Goal: Browse casually

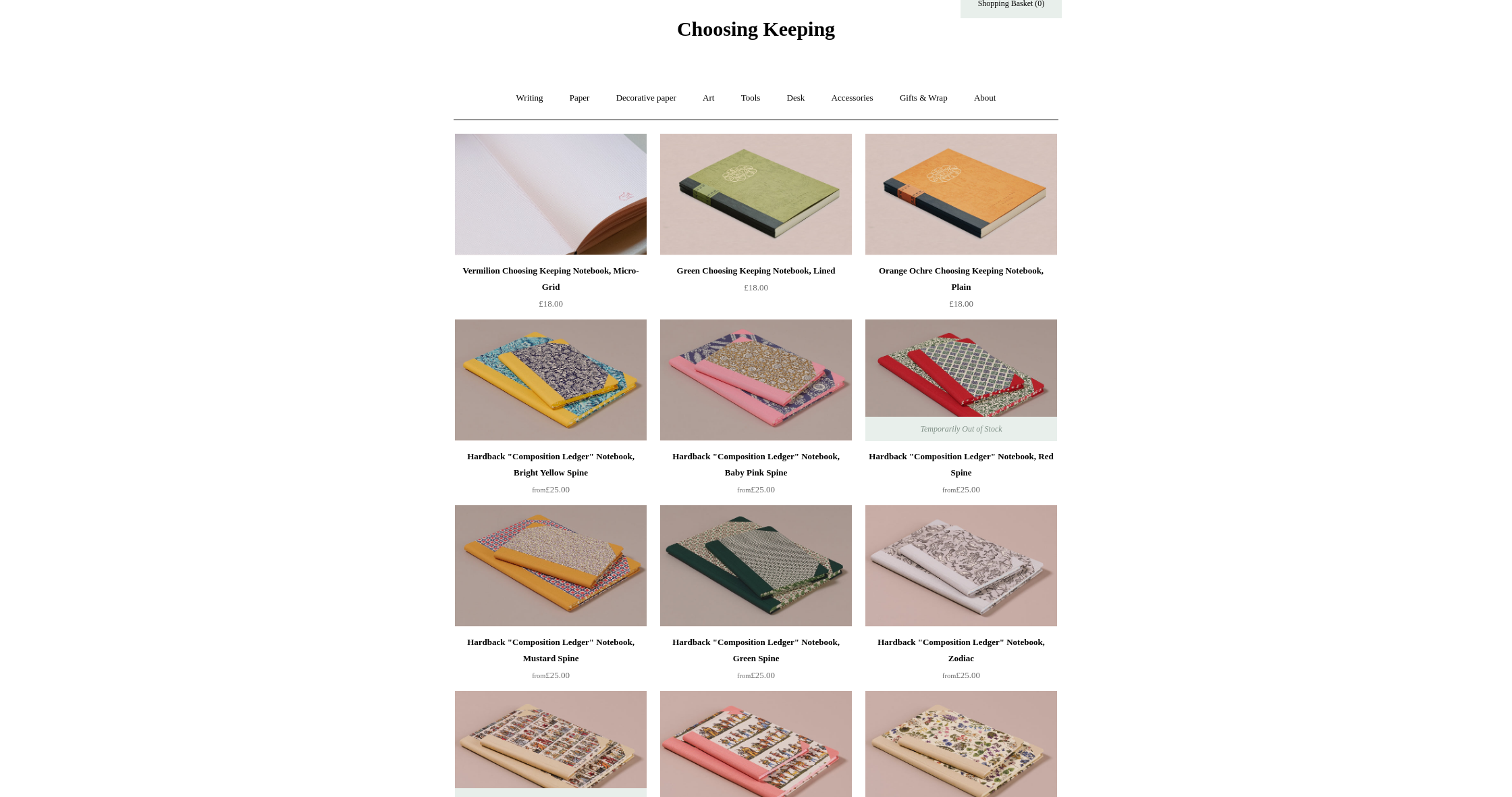
scroll to position [50, 0]
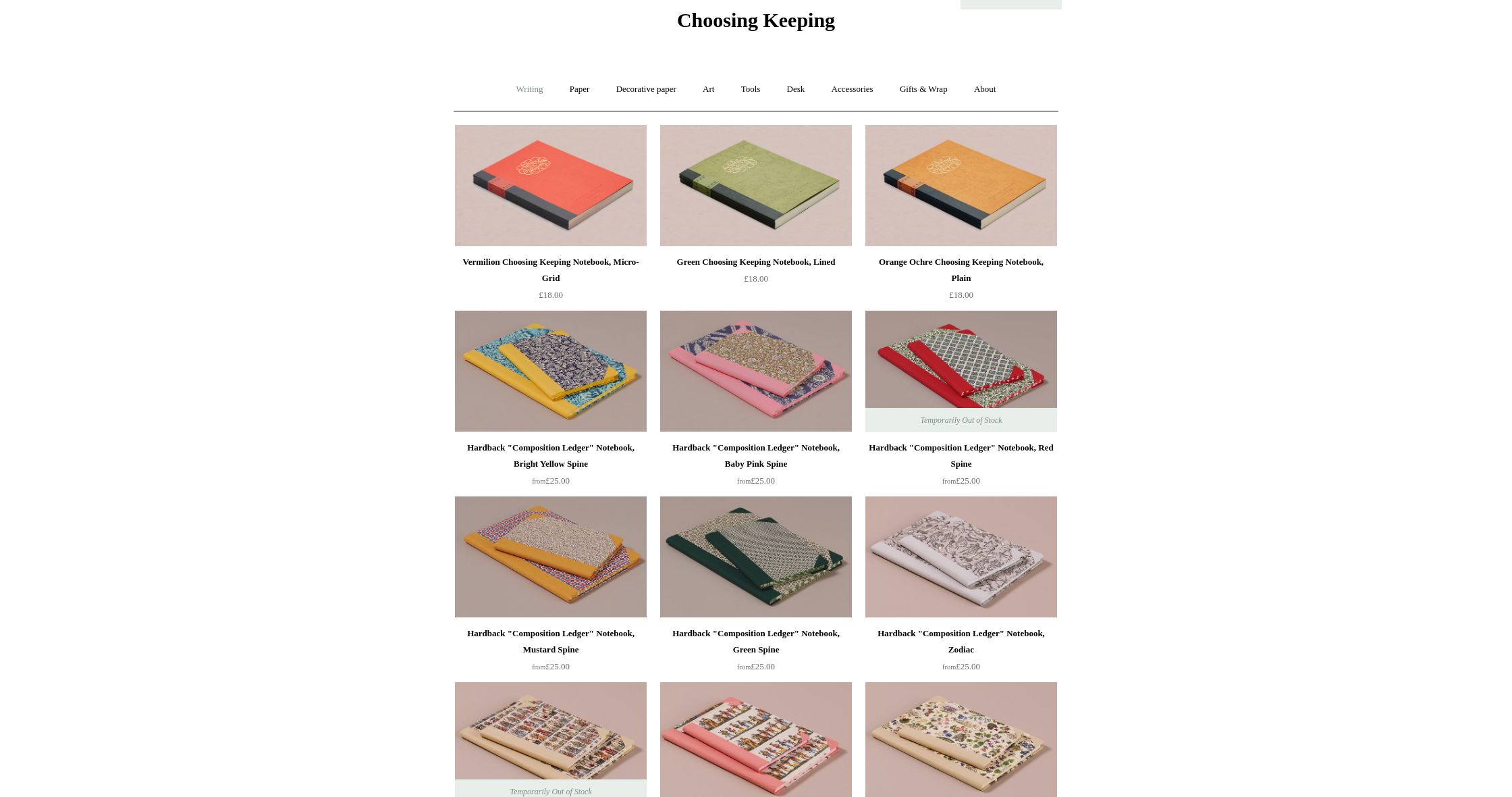
click at [527, 89] on link "Writing +" at bounding box center [530, 90] width 51 height 36
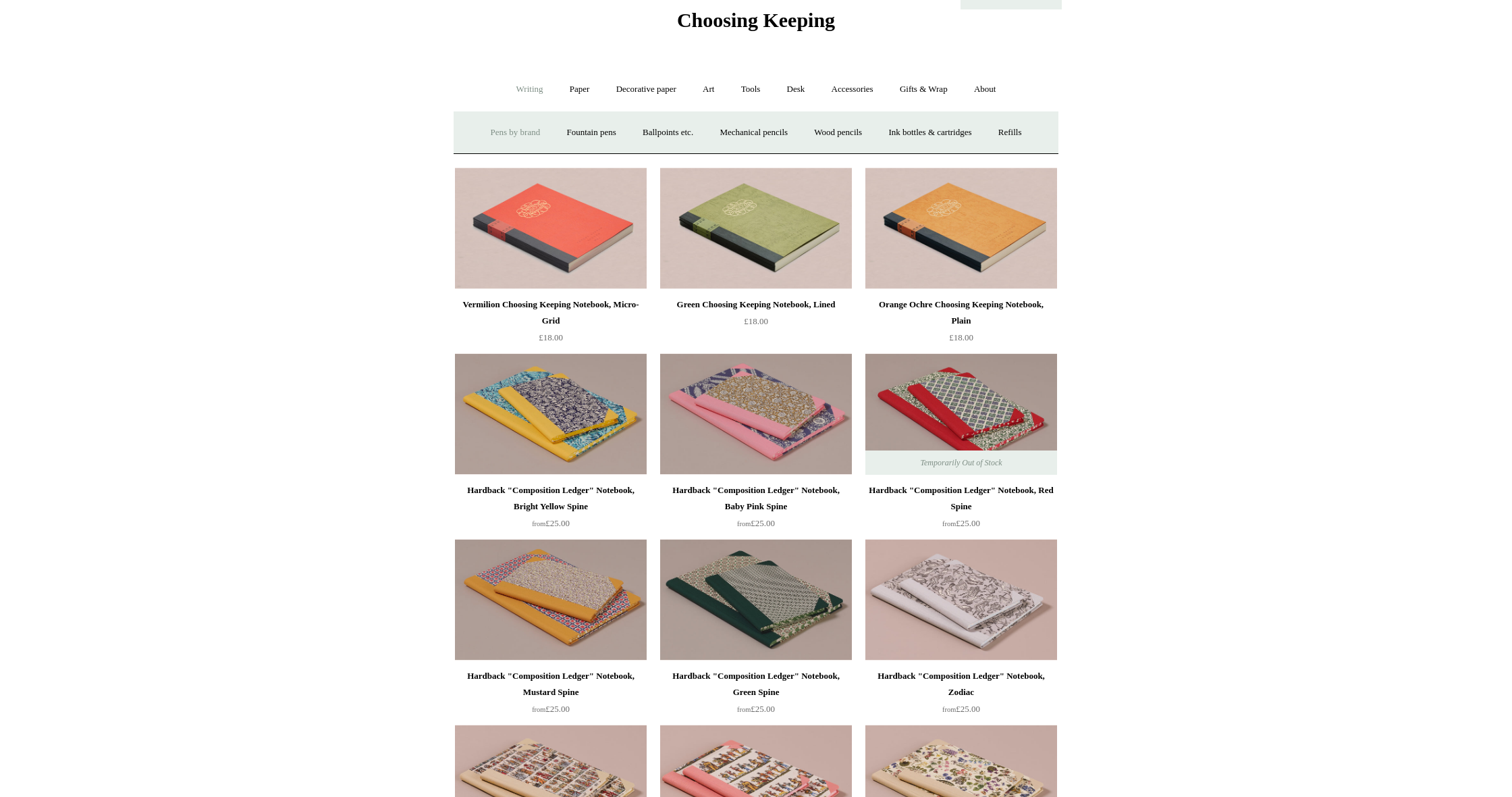
click at [509, 130] on link "Pens by brand +" at bounding box center [515, 133] width 75 height 36
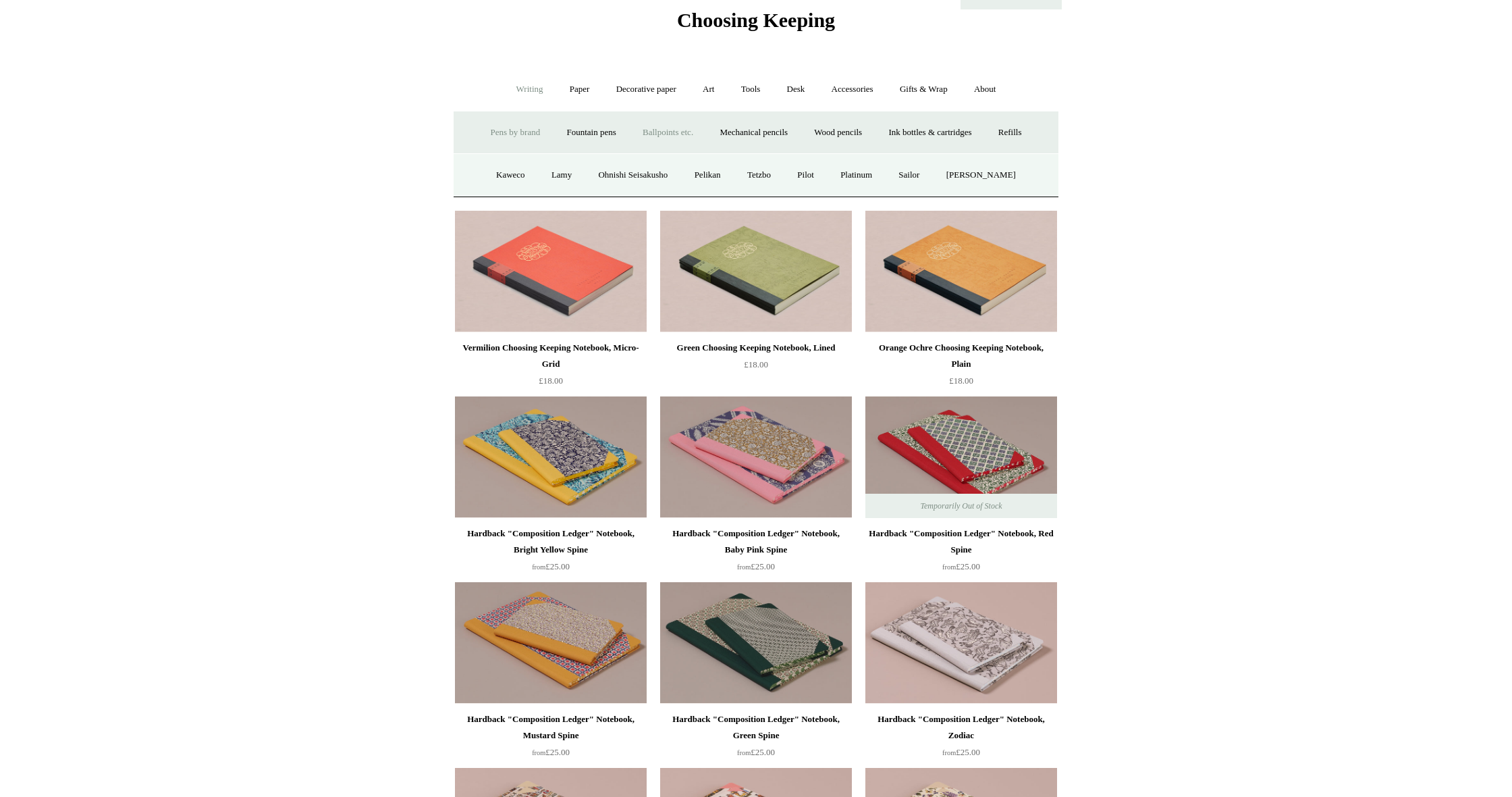
click at [673, 134] on link "Ballpoints etc. +" at bounding box center [667, 133] width 75 height 36
click at [578, 177] on link "All" at bounding box center [595, 176] width 36 height 36
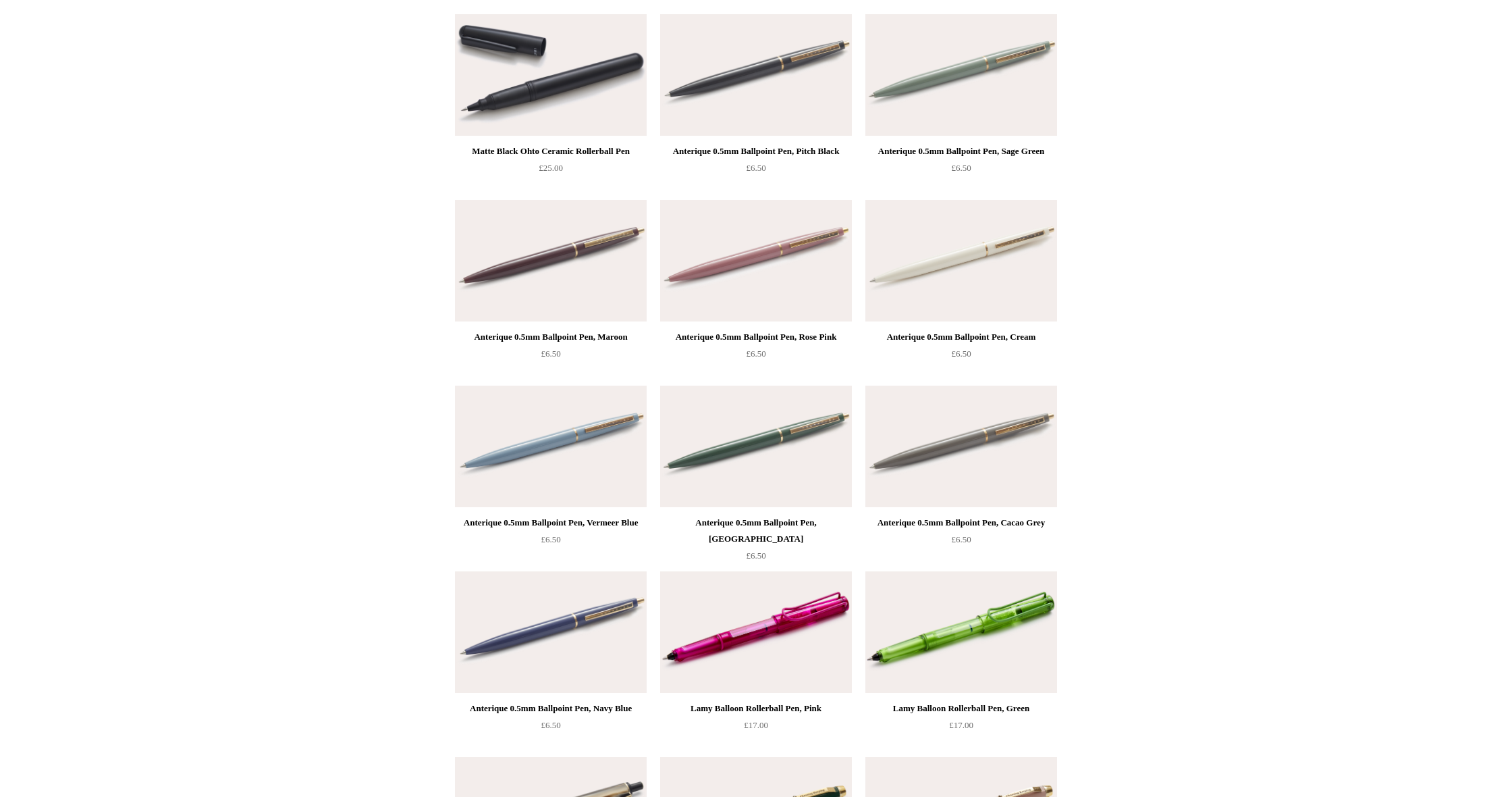
scroll to position [5727, 0]
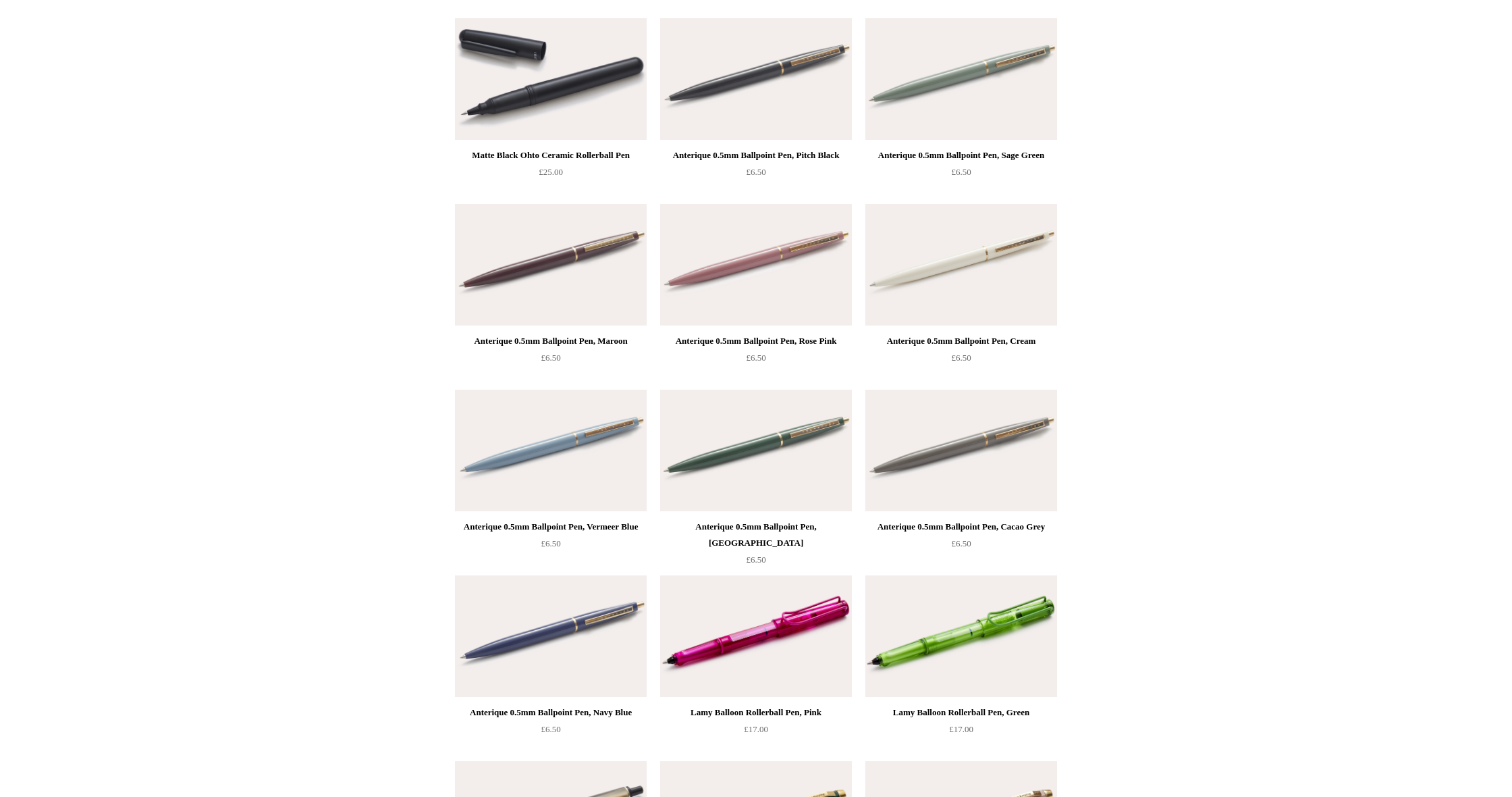
click at [778, 279] on img at bounding box center [756, 264] width 192 height 121
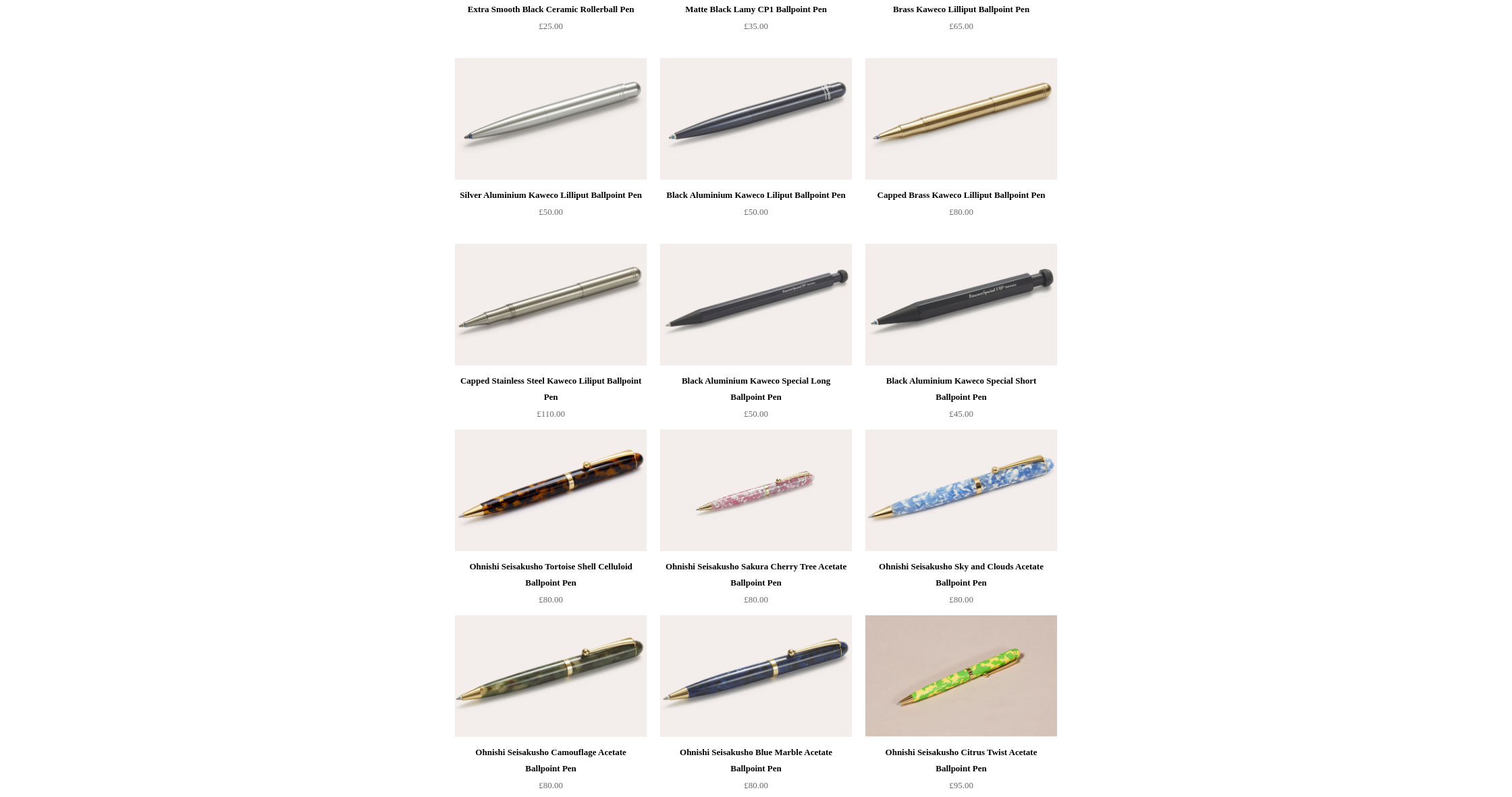
scroll to position [3254, 0]
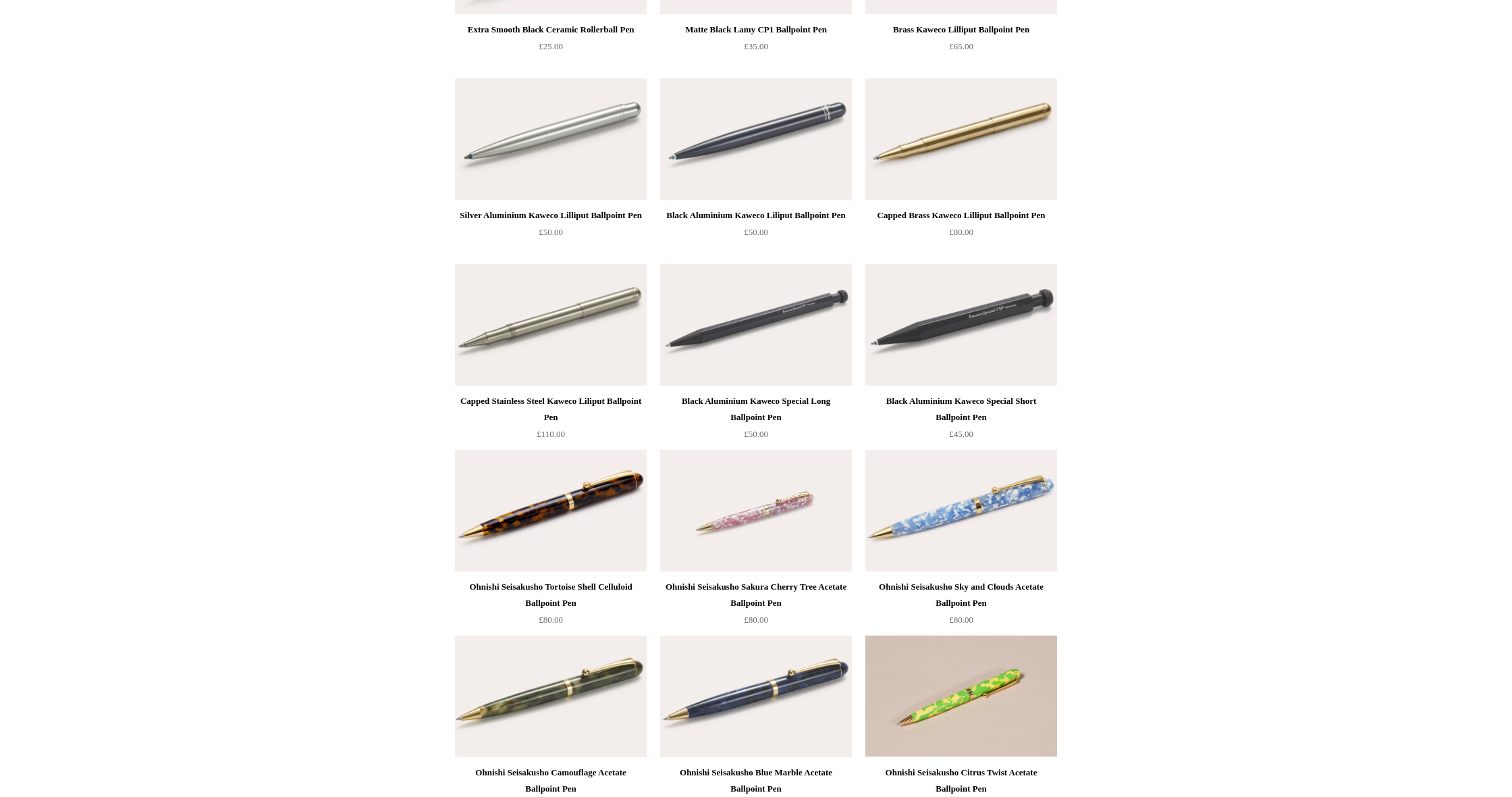
click at [606, 487] on img at bounding box center [550, 510] width 192 height 121
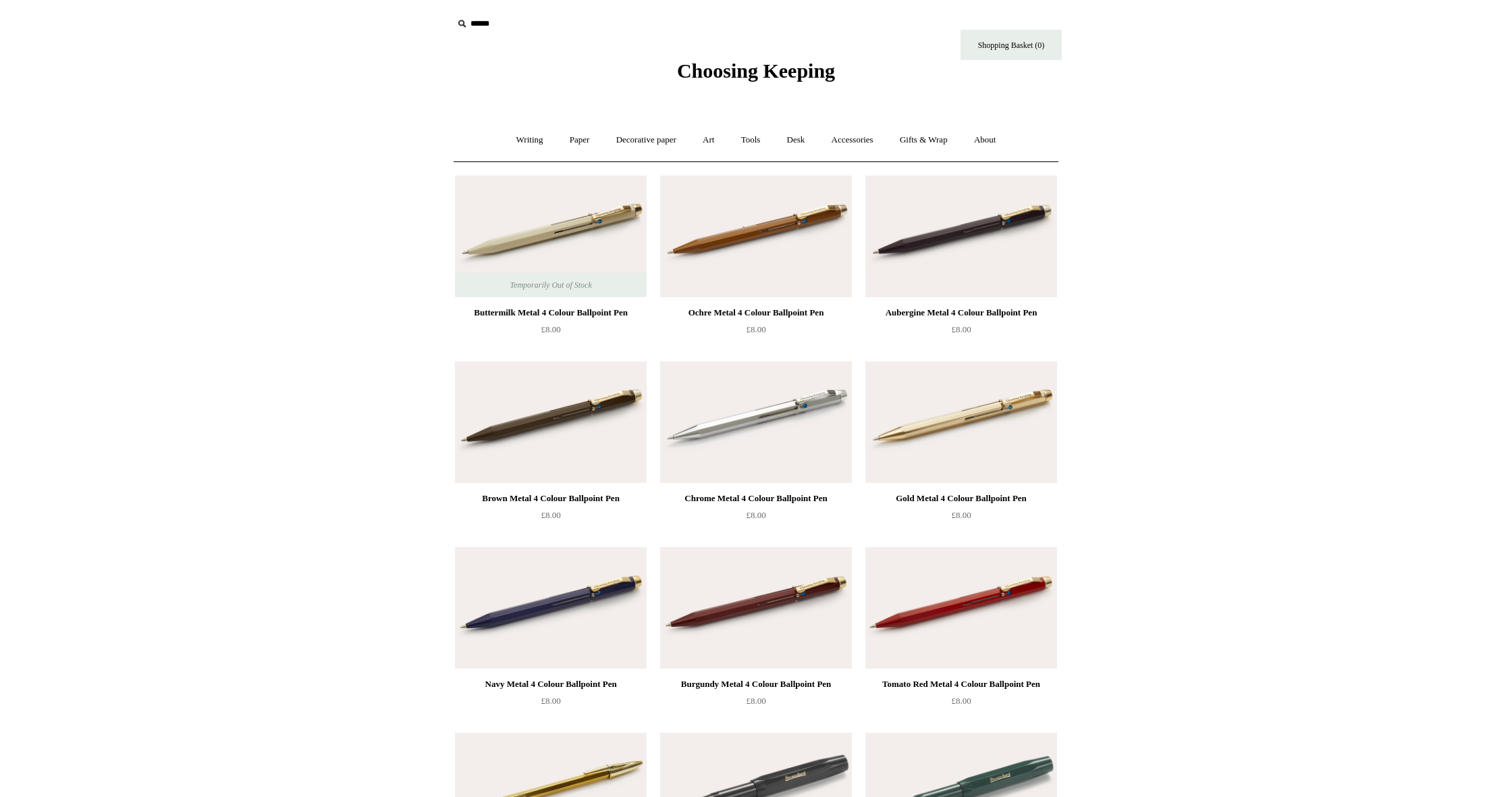
scroll to position [0, 0]
click at [751, 139] on link "Tools +" at bounding box center [751, 140] width 44 height 36
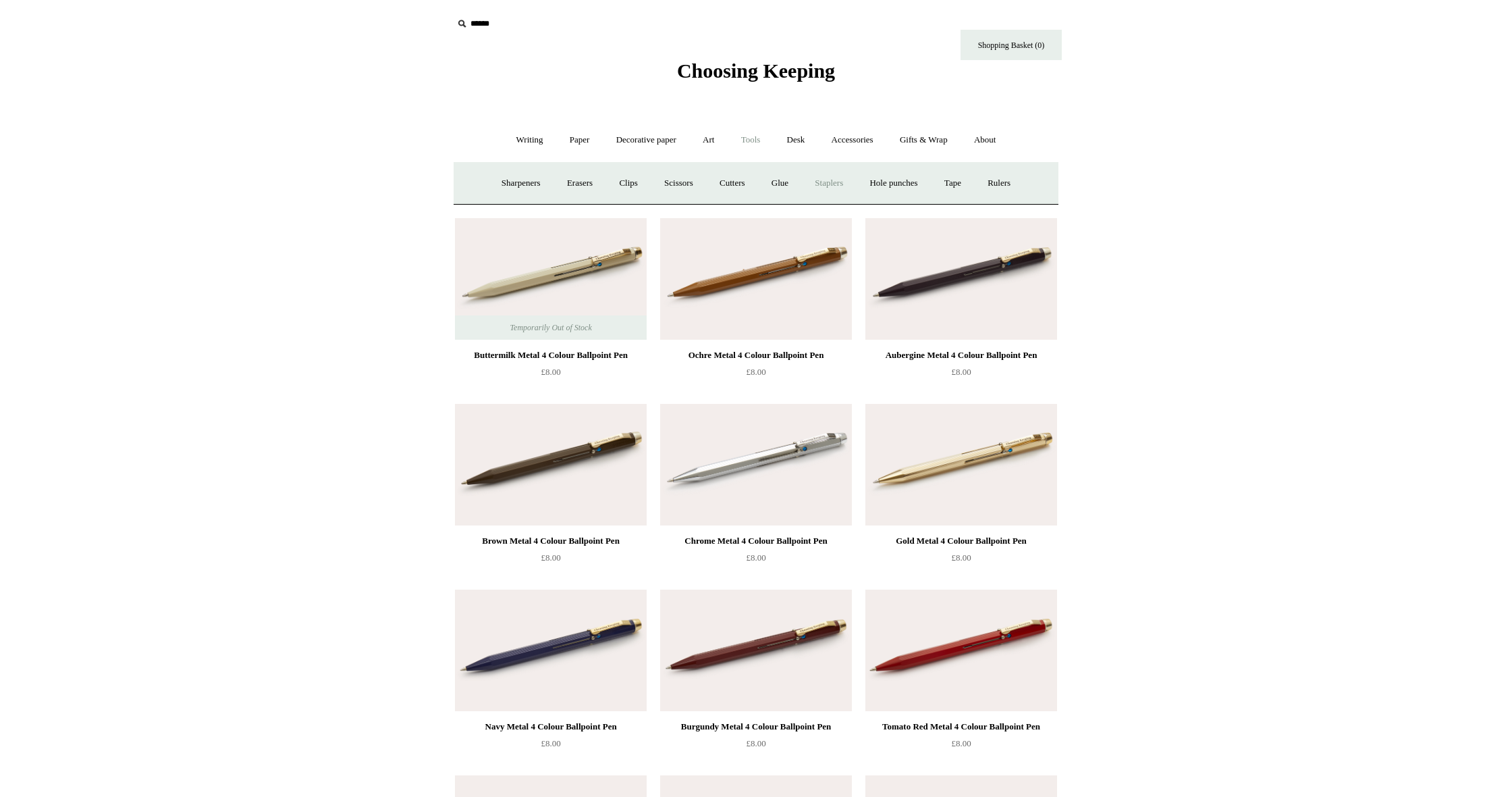
click at [838, 185] on link "Staplers +" at bounding box center [829, 184] width 53 height 36
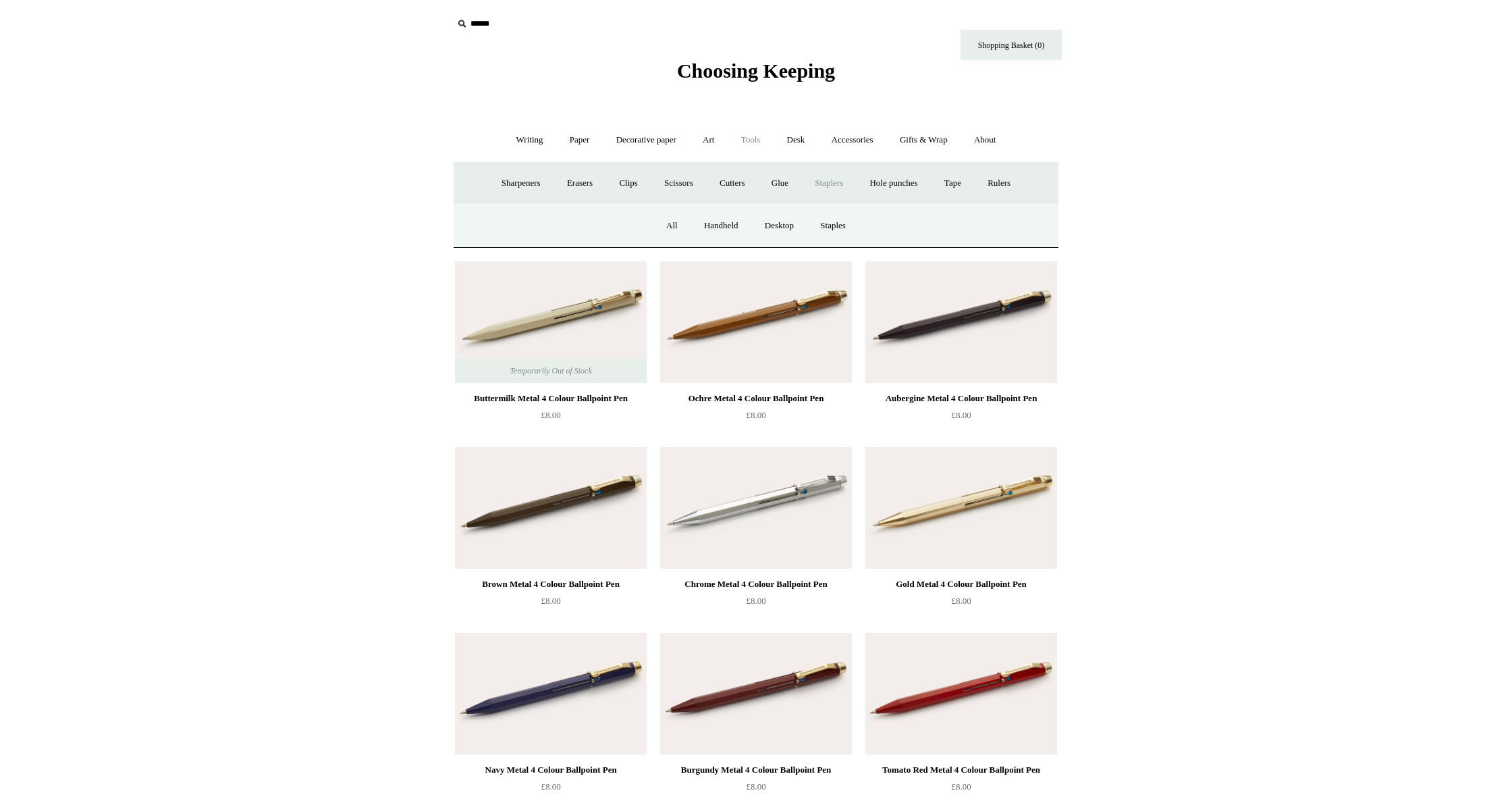
click at [754, 139] on link "Tools -" at bounding box center [751, 140] width 44 height 36
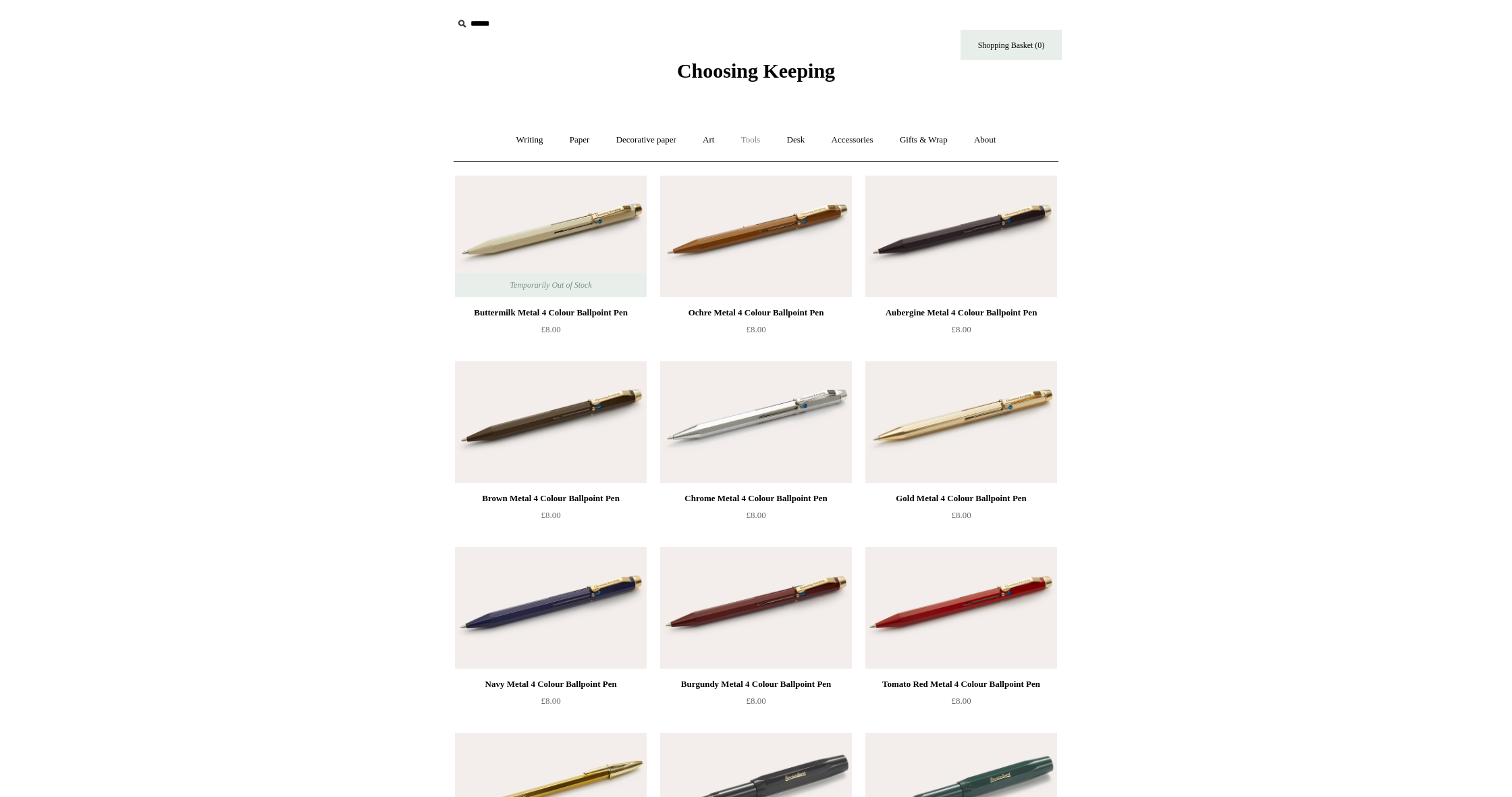
click at [754, 139] on link "Tools +" at bounding box center [751, 140] width 44 height 36
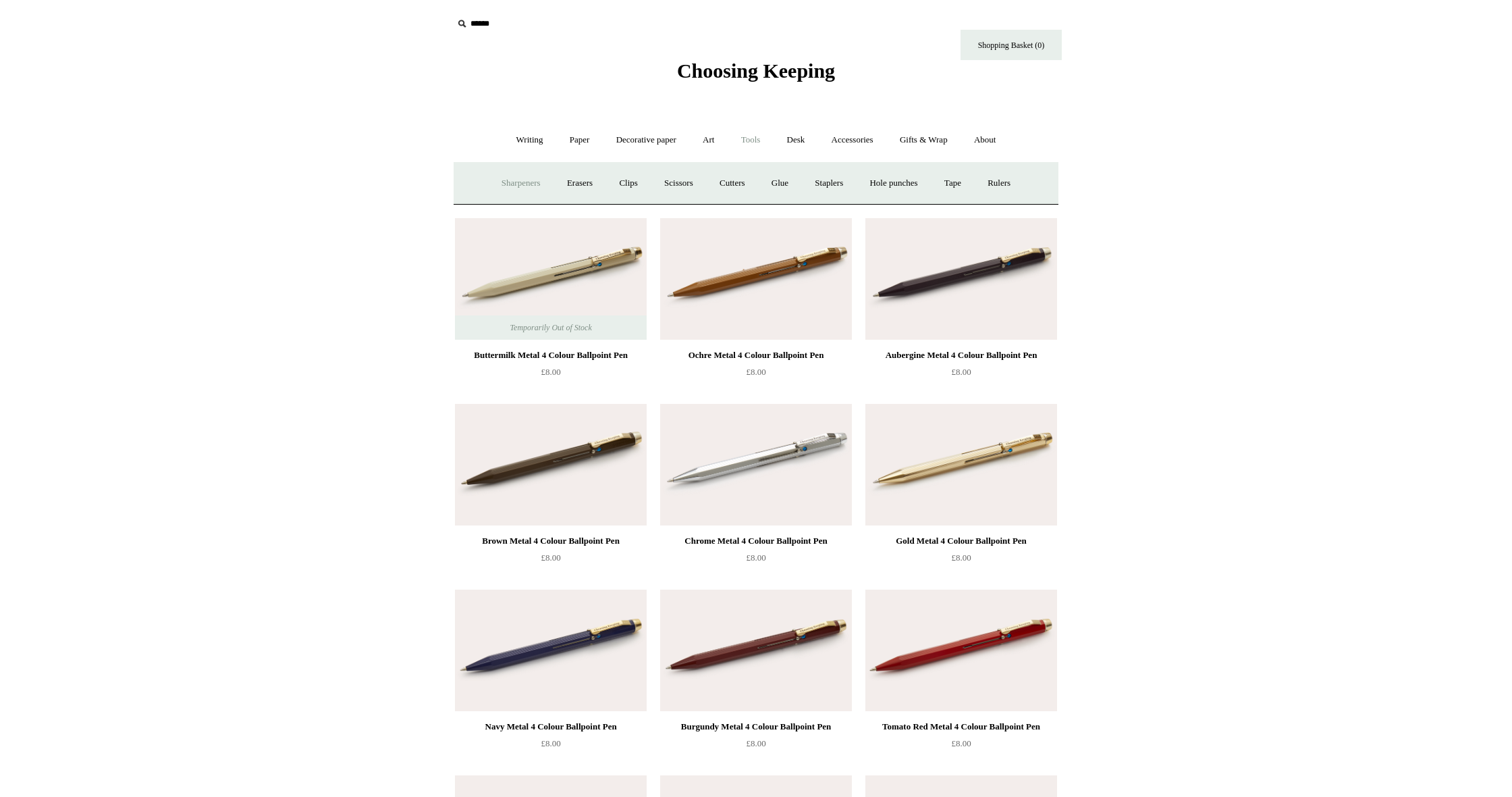
click at [515, 179] on link "Sharpeners" at bounding box center [521, 184] width 63 height 36
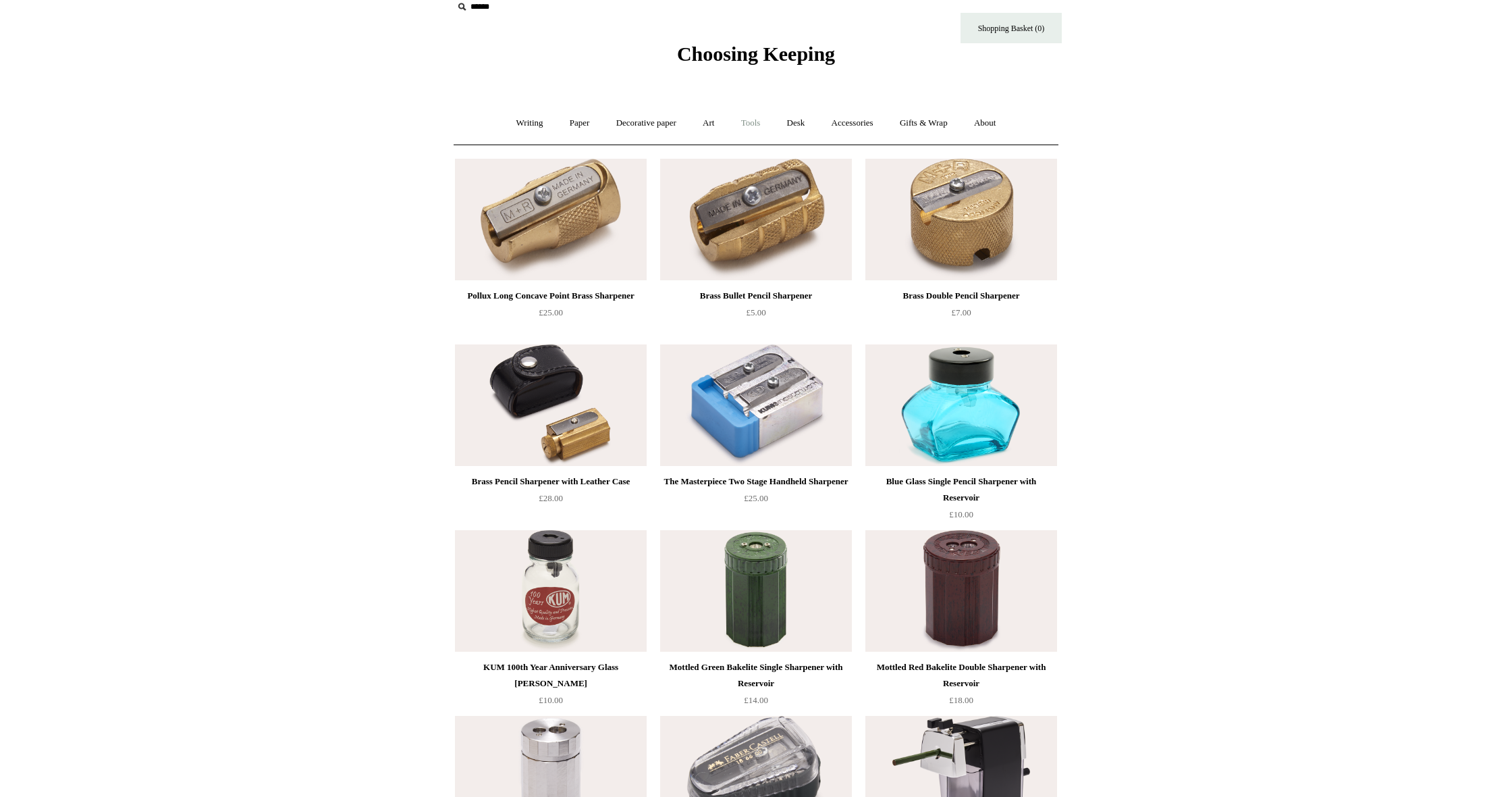
click at [758, 121] on link "Tools +" at bounding box center [751, 124] width 44 height 36
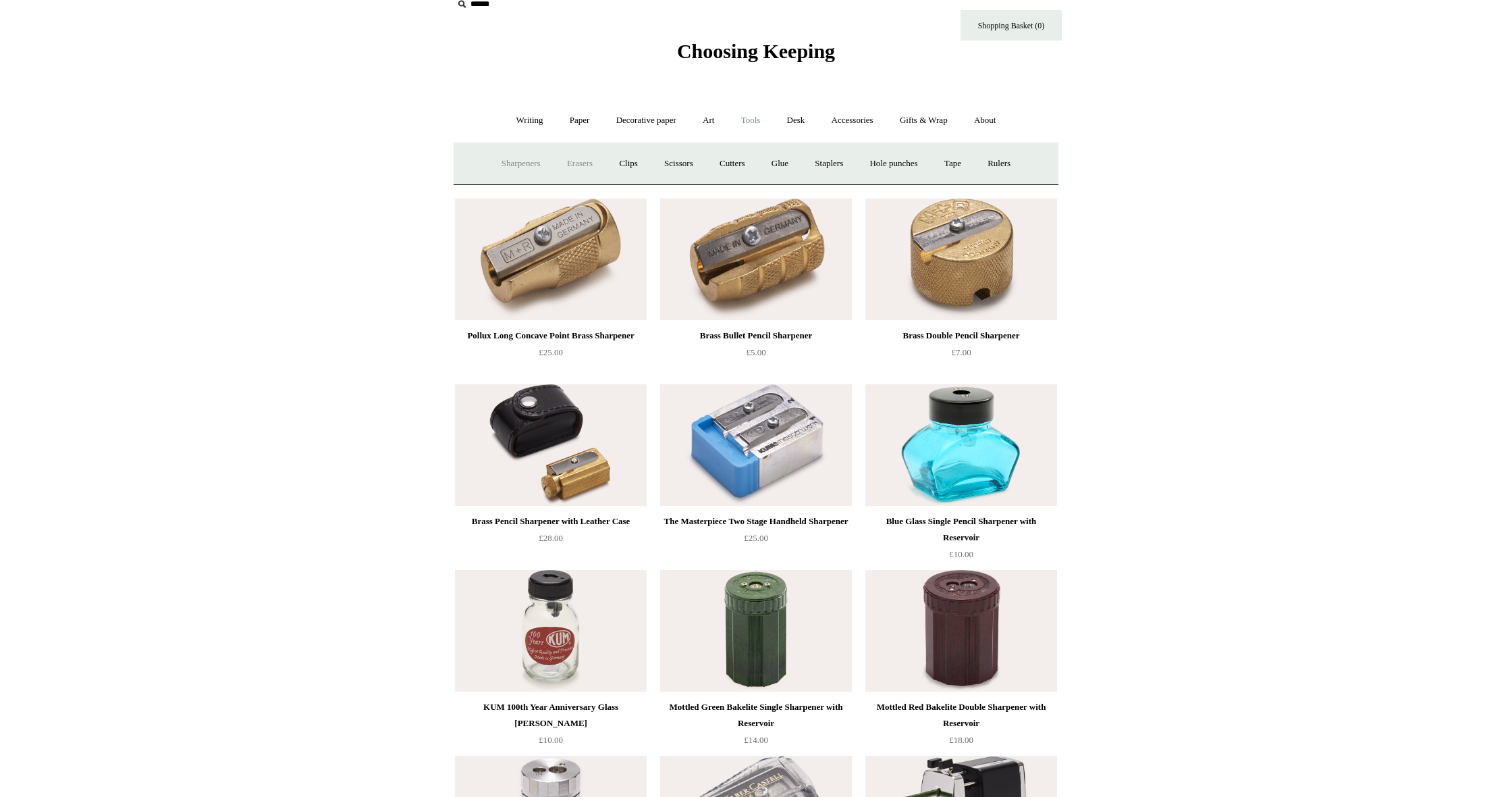
click at [575, 165] on link "Erasers" at bounding box center [580, 164] width 50 height 36
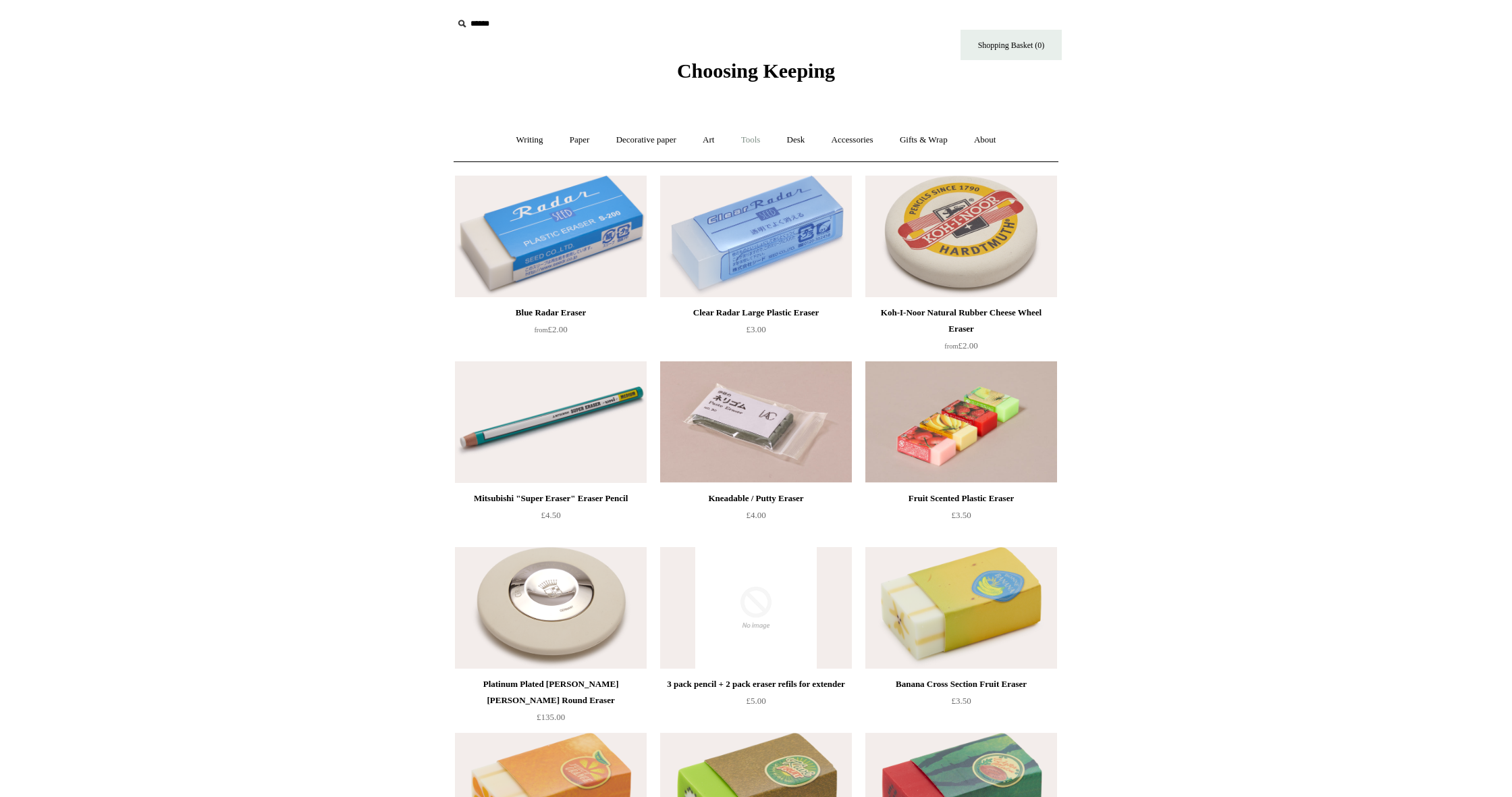
click at [752, 137] on link "Tools +" at bounding box center [751, 140] width 44 height 36
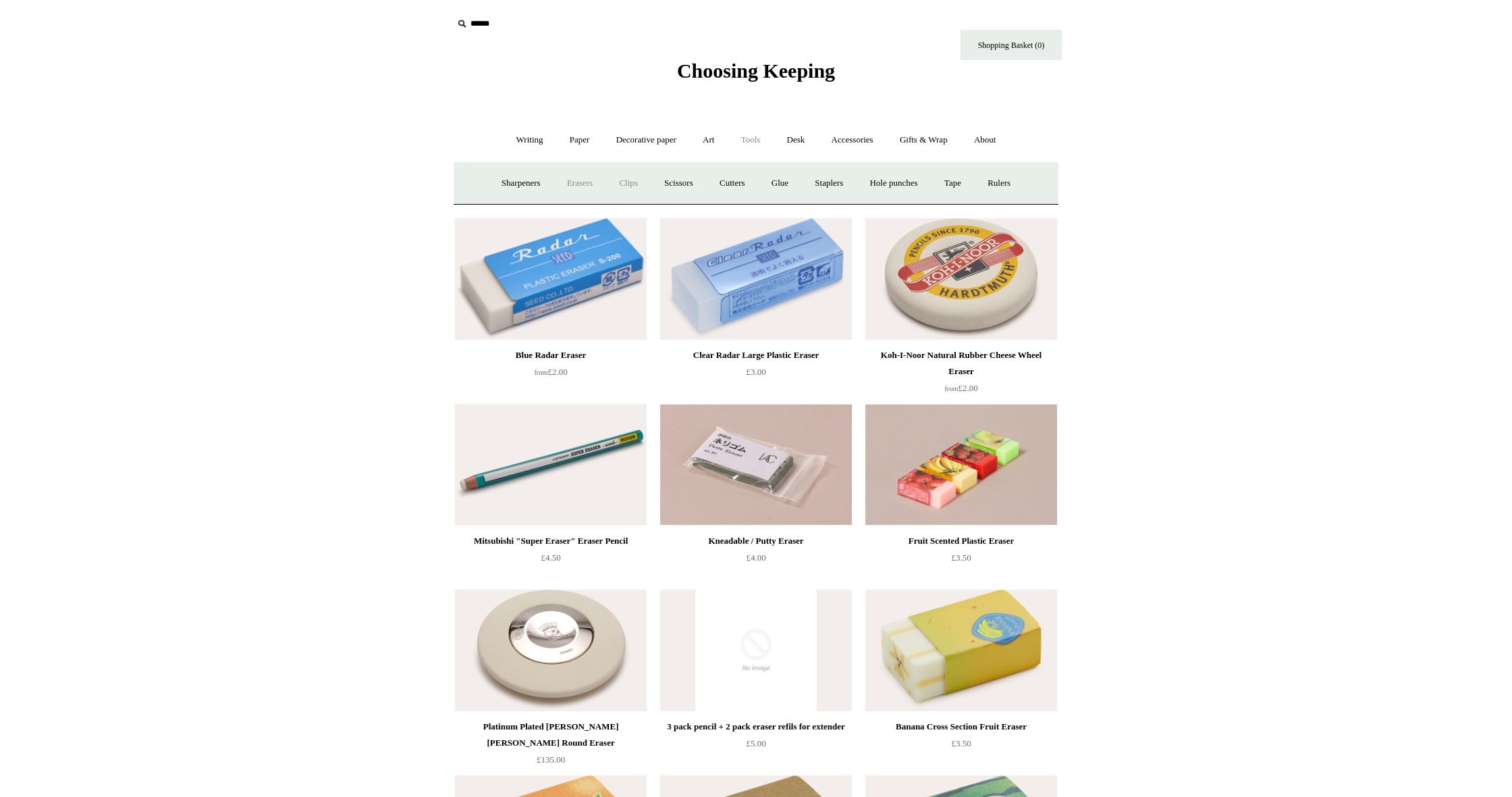
click at [628, 184] on link "Clips +" at bounding box center [628, 184] width 42 height 36
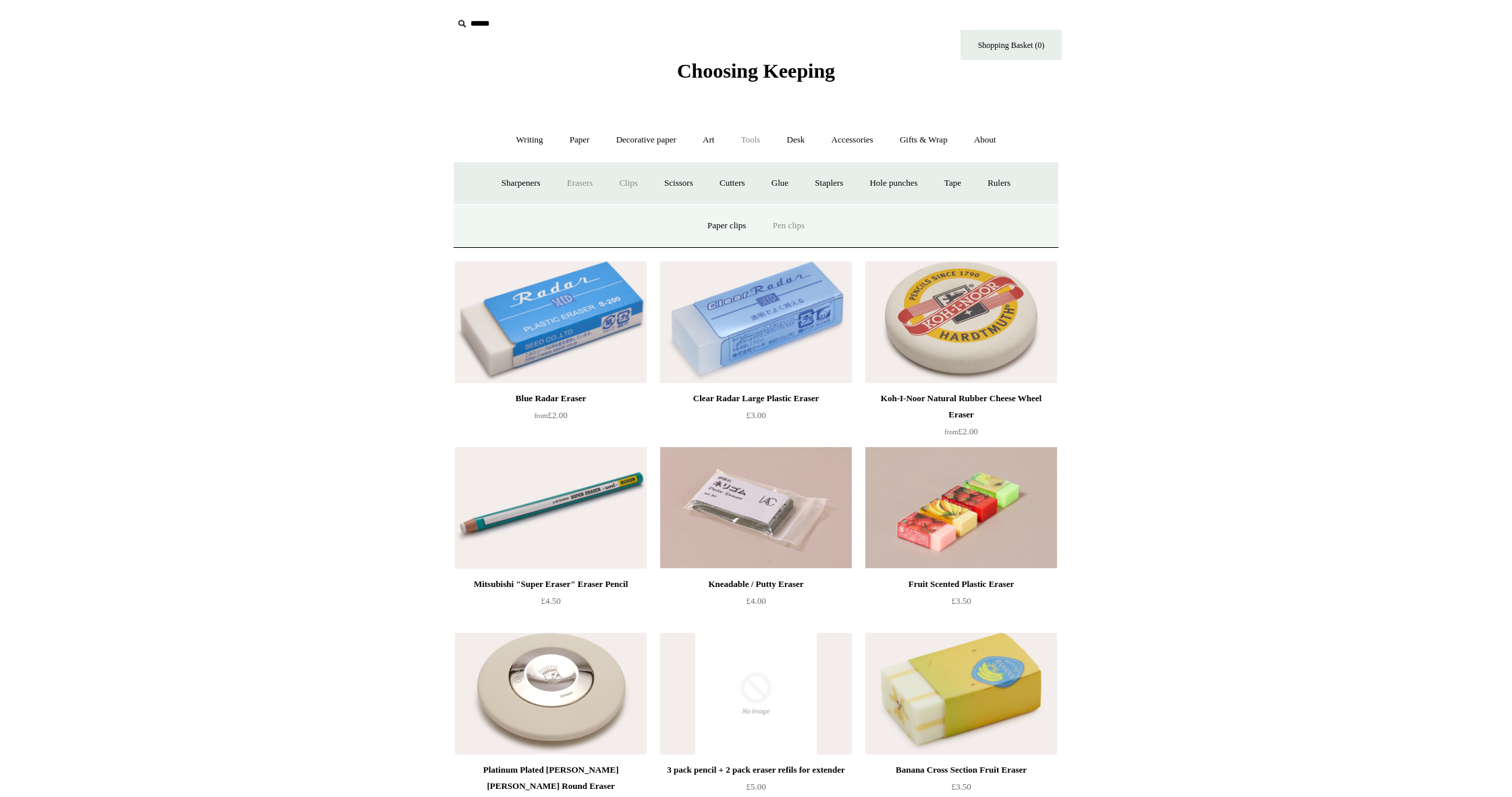
click at [797, 227] on link "Pen clips" at bounding box center [788, 226] width 56 height 36
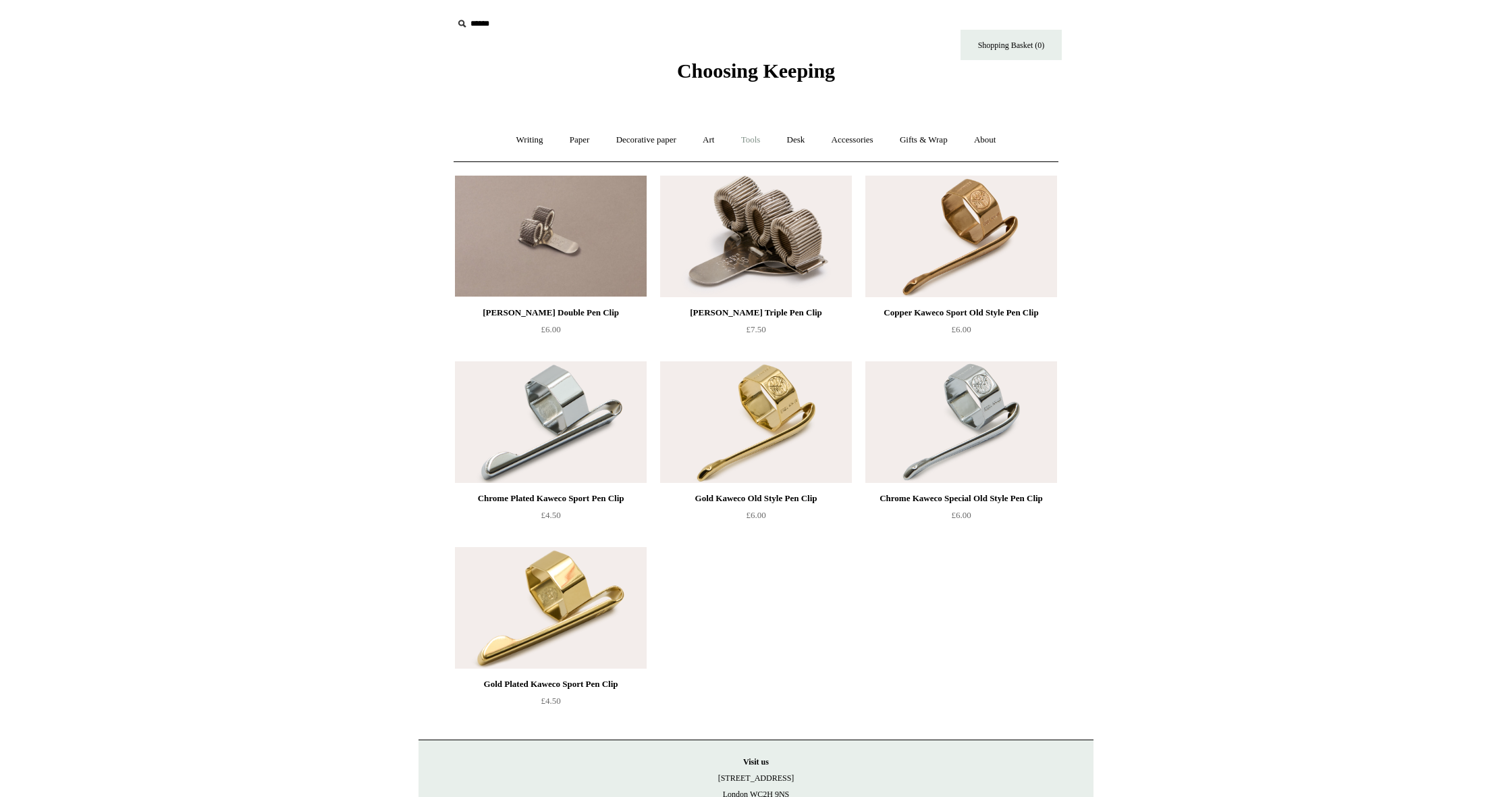
click at [752, 145] on link "Tools +" at bounding box center [751, 140] width 44 height 36
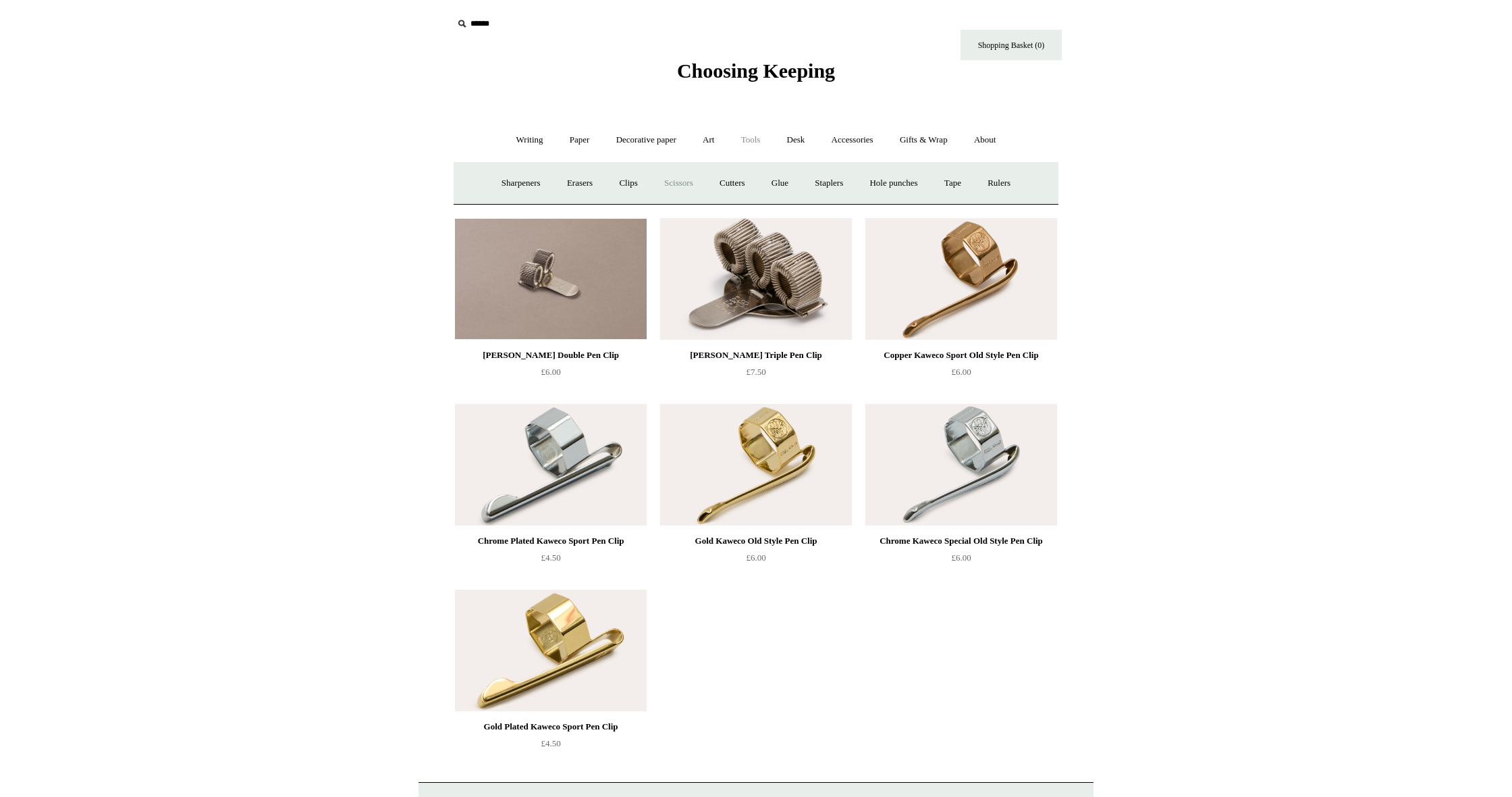
click at [680, 185] on link "Scissors" at bounding box center [678, 184] width 53 height 36
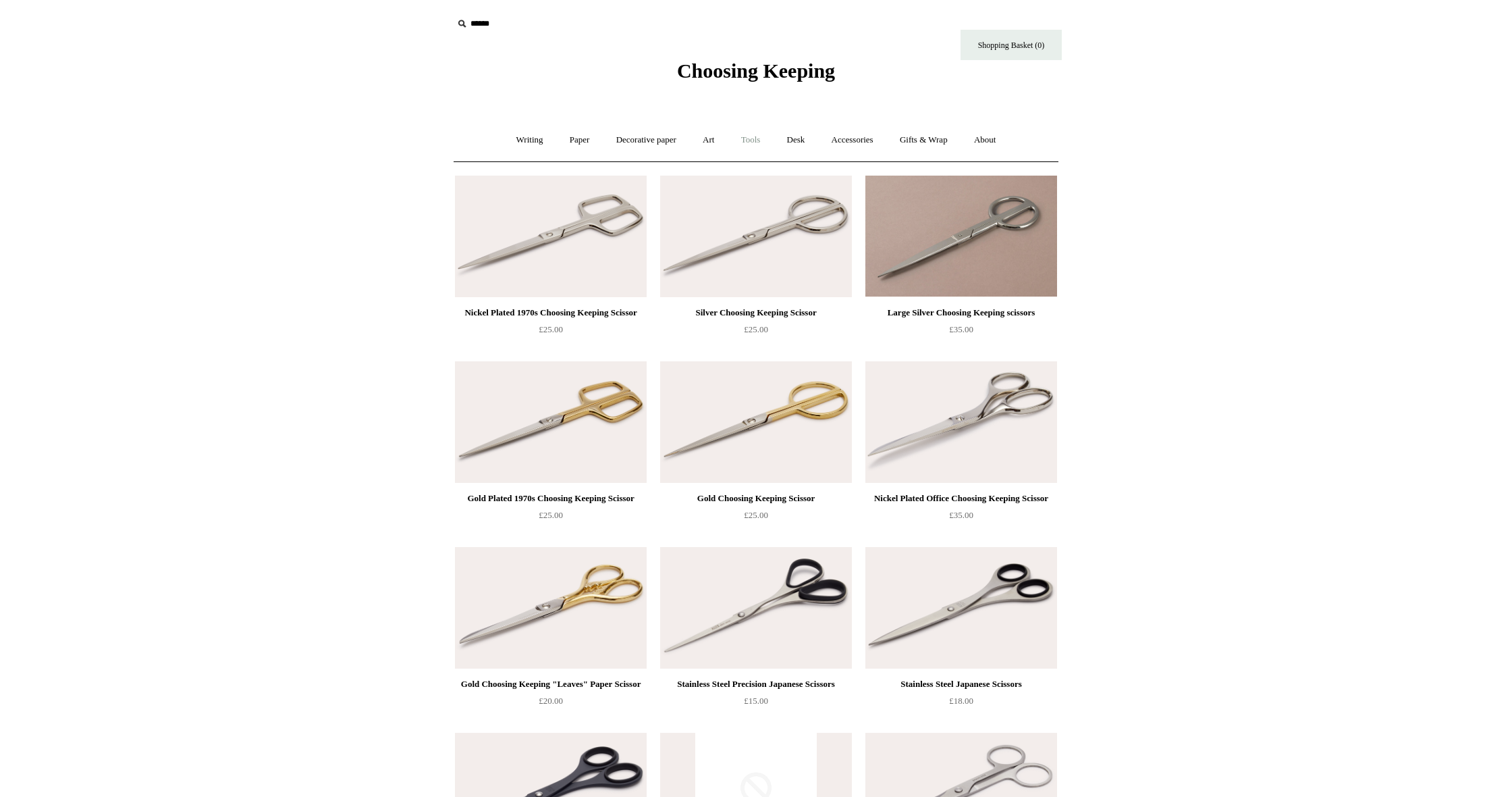
click at [765, 143] on link "Tools +" at bounding box center [751, 140] width 44 height 36
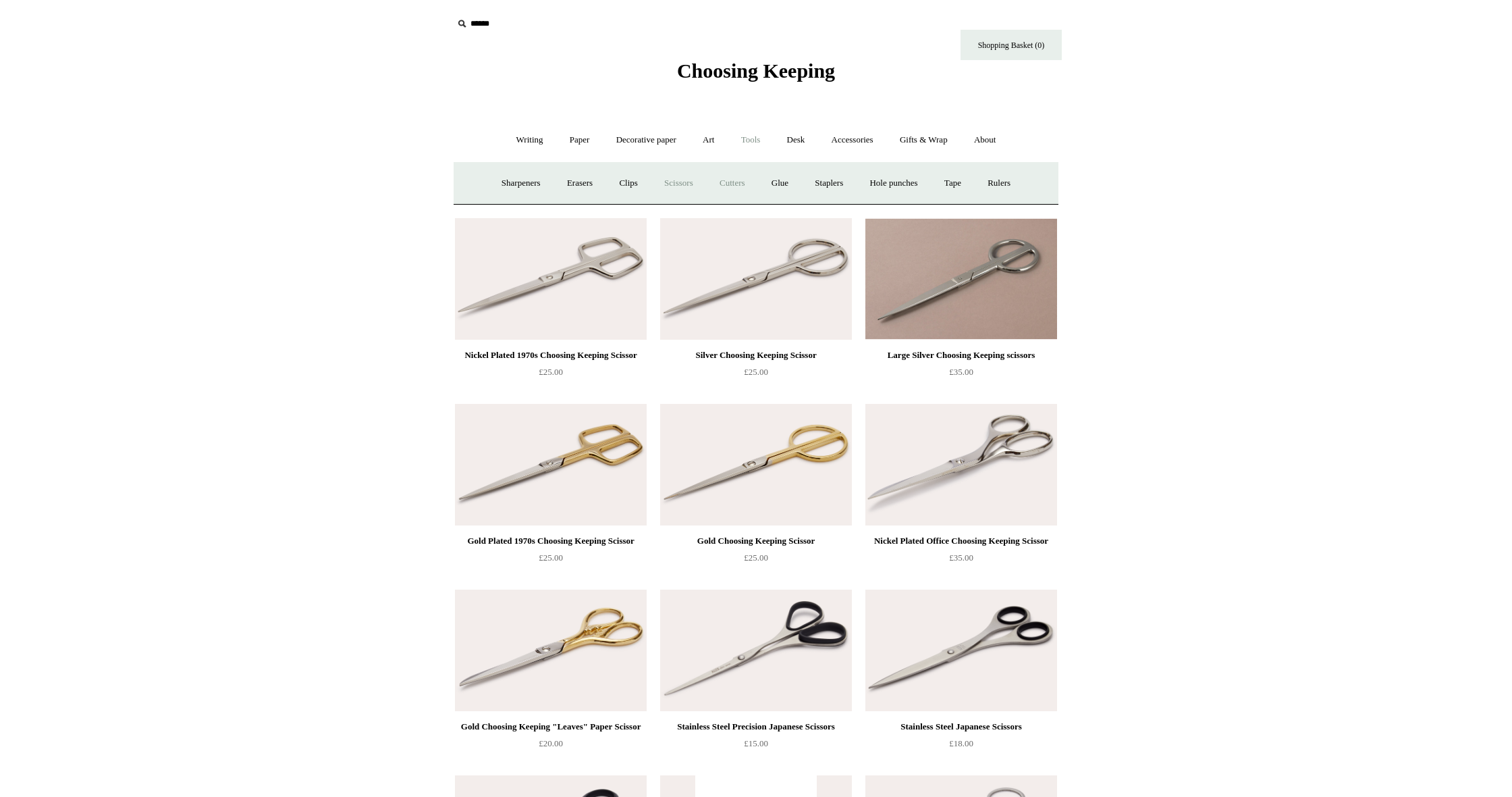
click at [724, 184] on link "Cutters" at bounding box center [732, 184] width 50 height 36
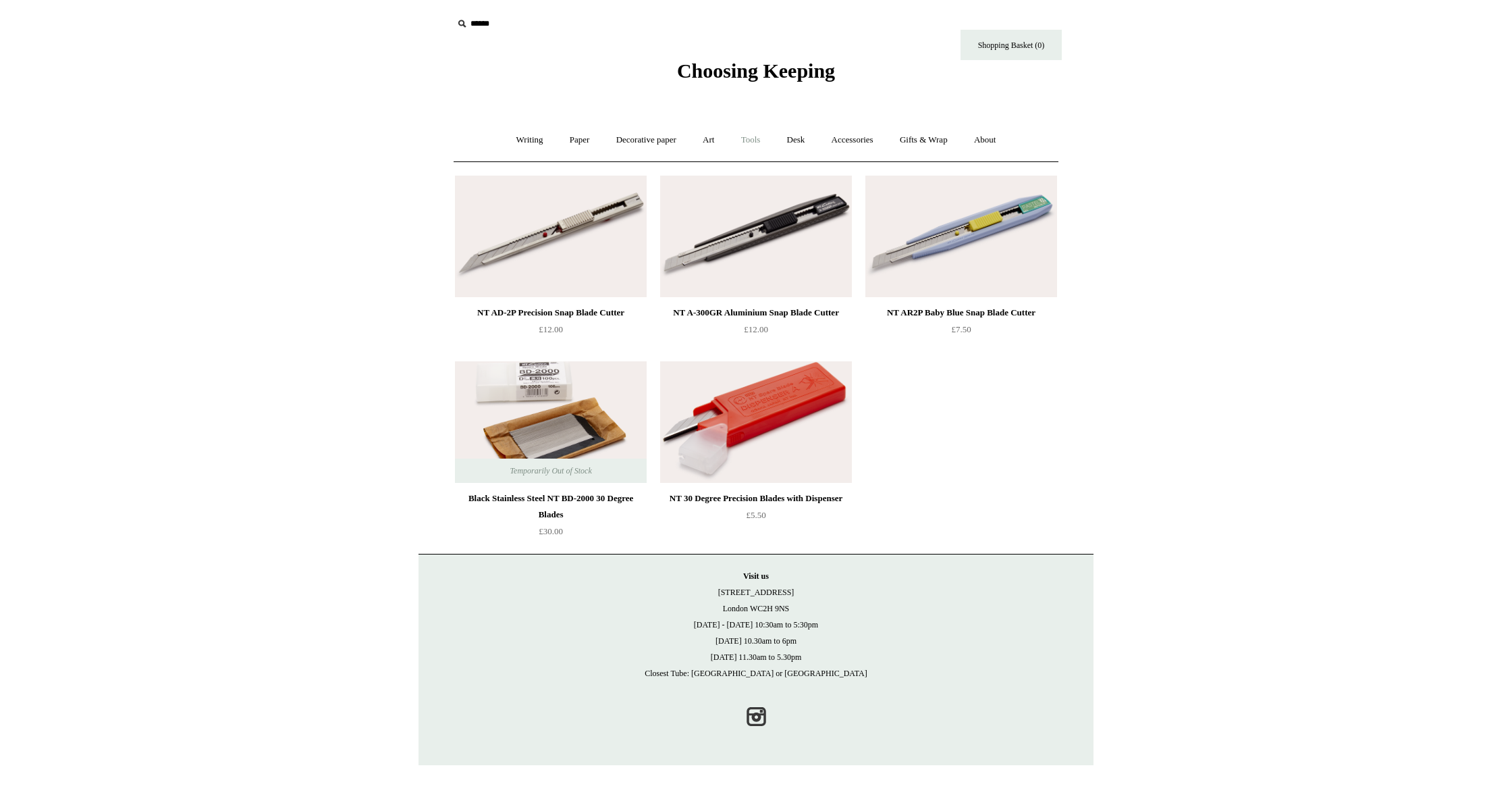
click at [759, 135] on link "Tools +" at bounding box center [751, 140] width 44 height 36
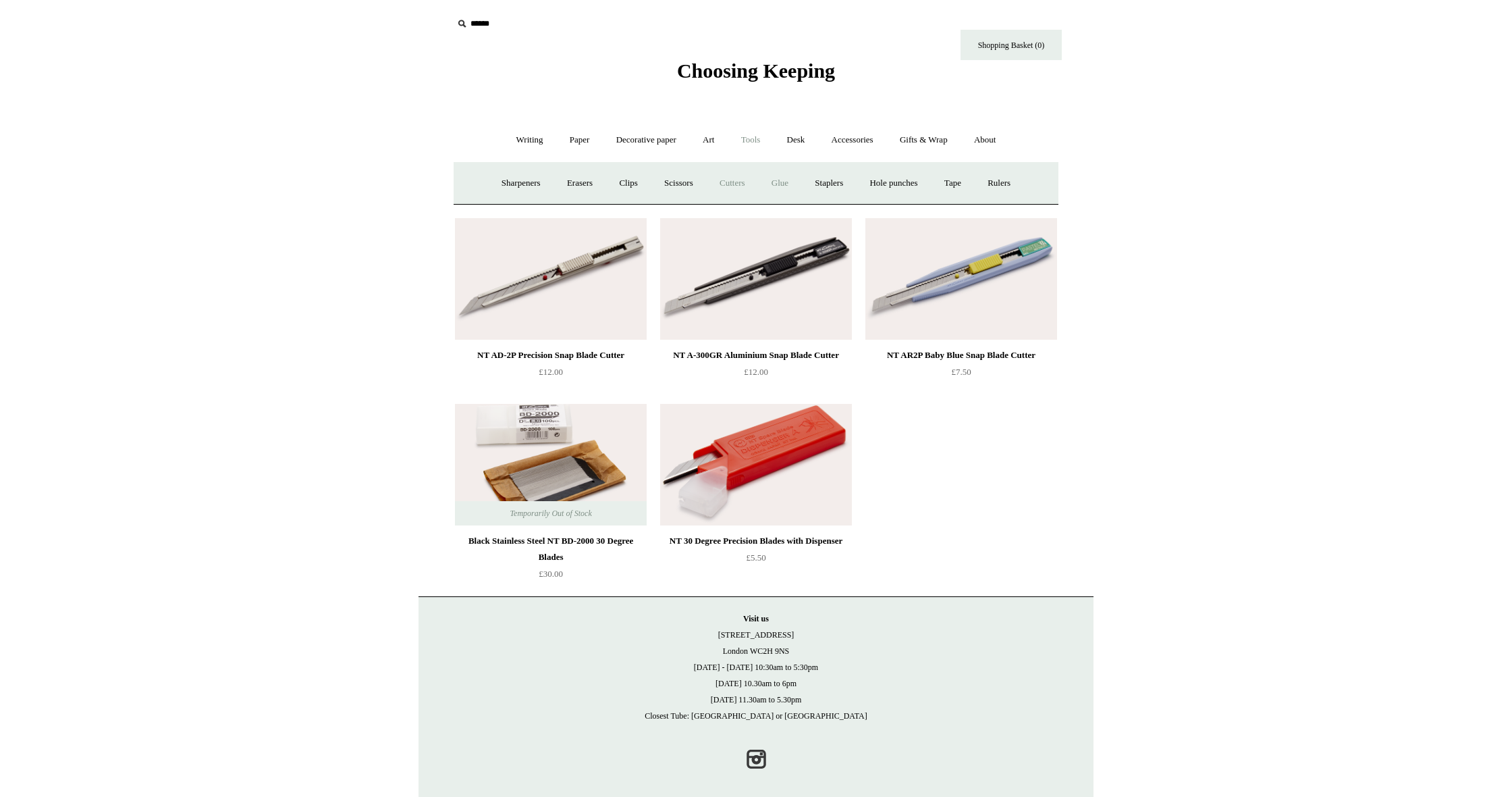
scroll to position [0, 1]
click at [780, 183] on link "Glue" at bounding box center [779, 184] width 41 height 36
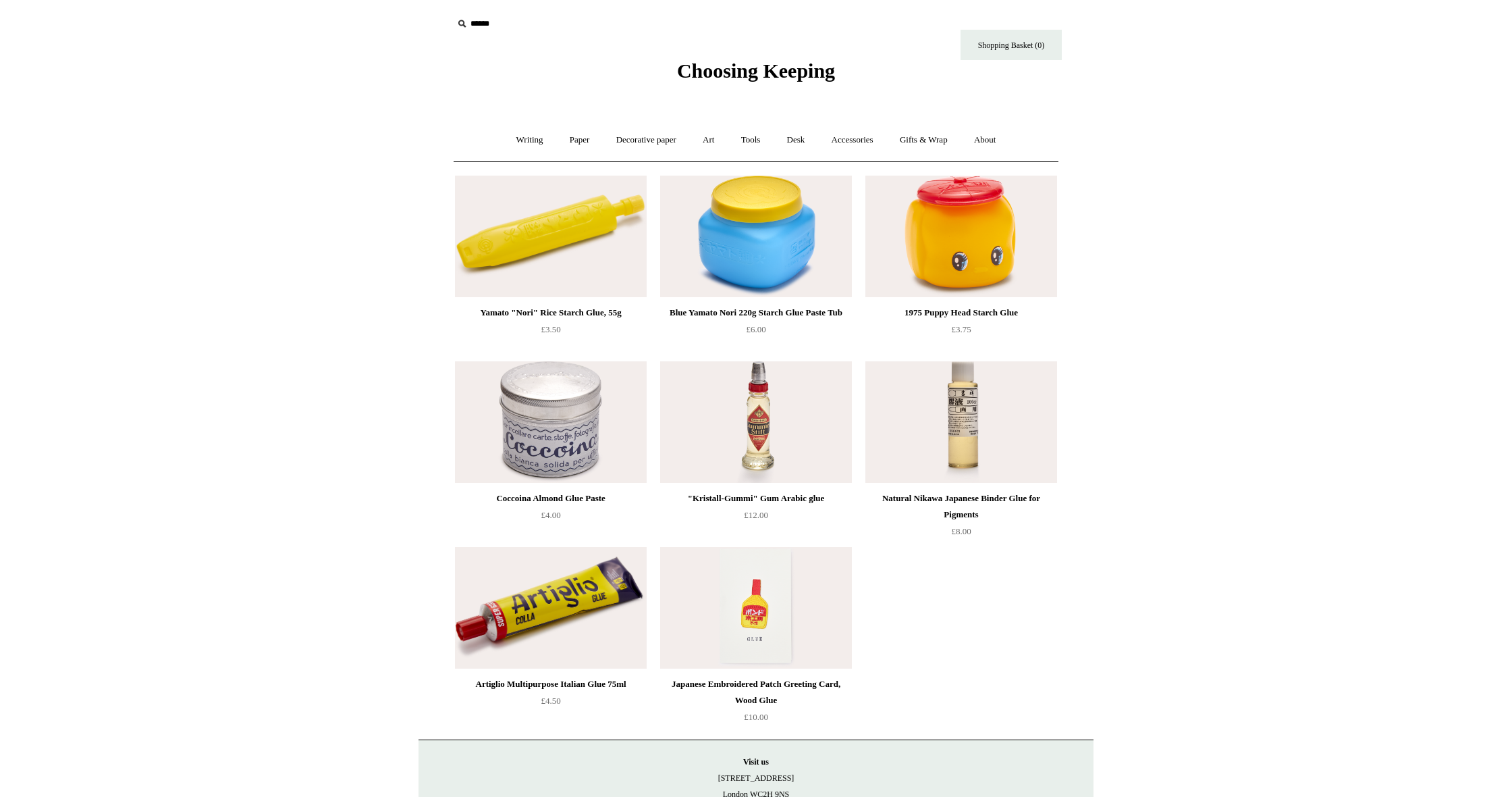
scroll to position [0, 1]
click at [748, 138] on link "Tools +" at bounding box center [751, 140] width 44 height 36
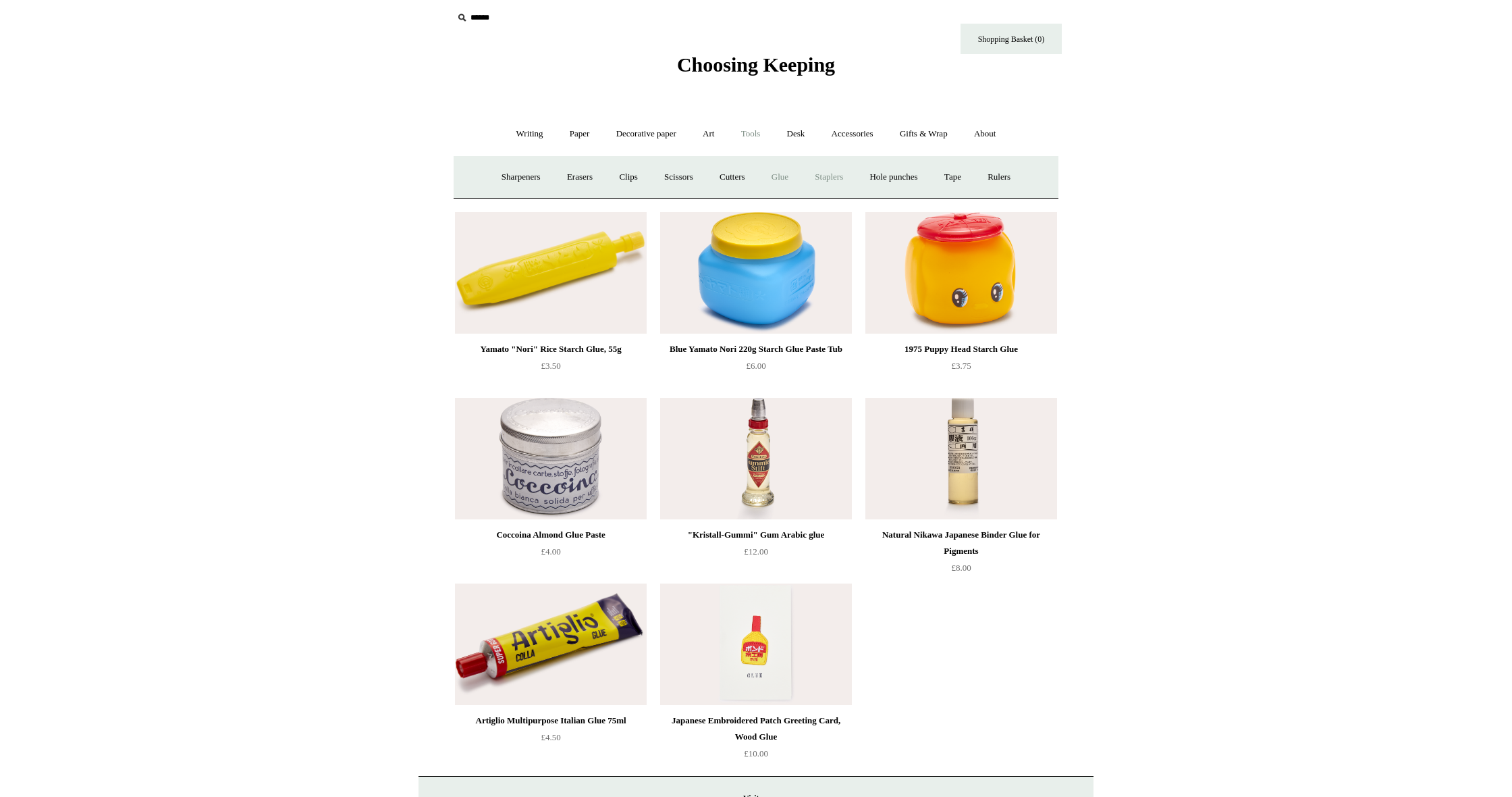
scroll to position [8, 1]
click at [834, 185] on link "Staplers +" at bounding box center [829, 176] width 53 height 36
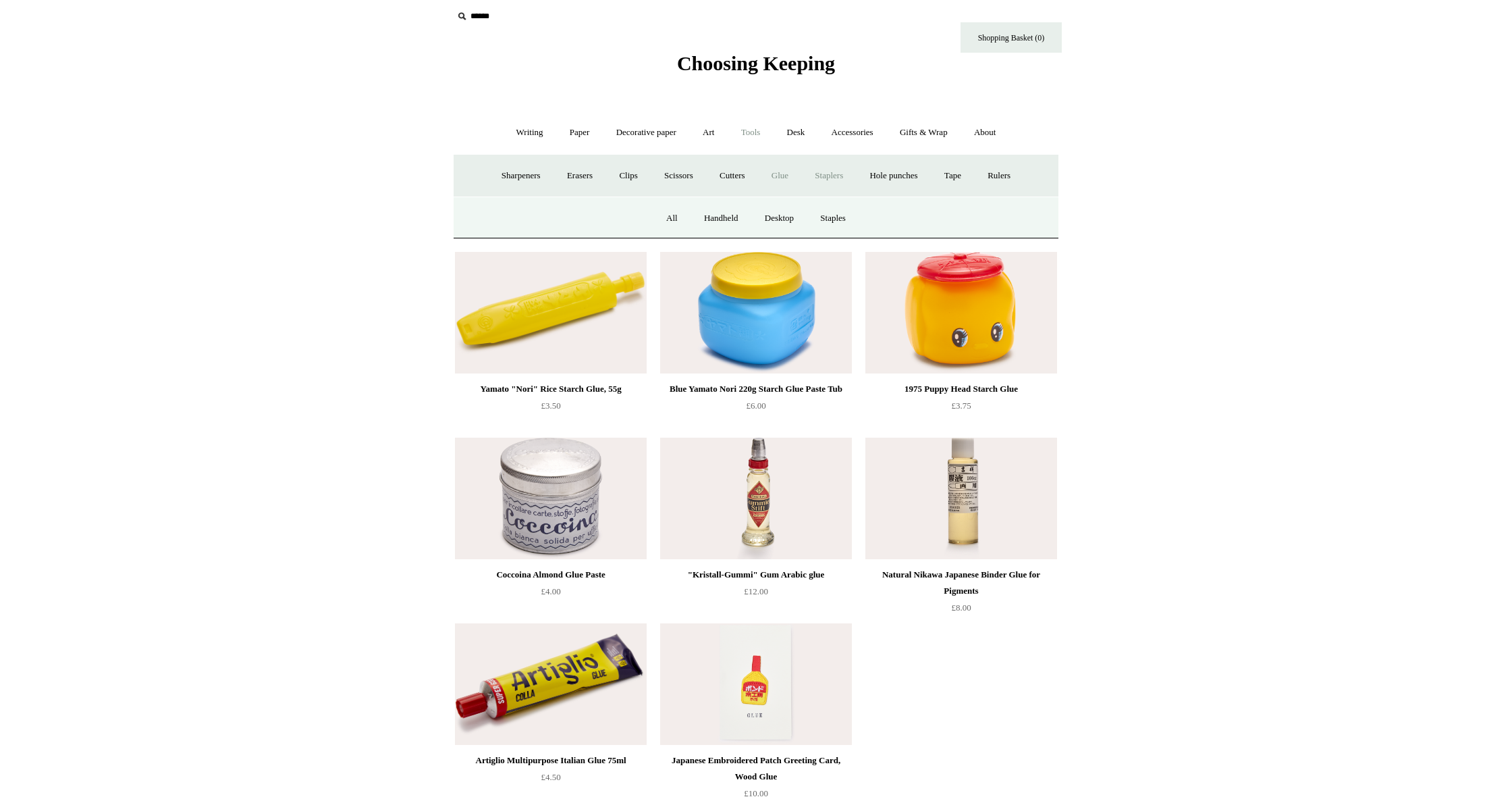
scroll to position [8, 0]
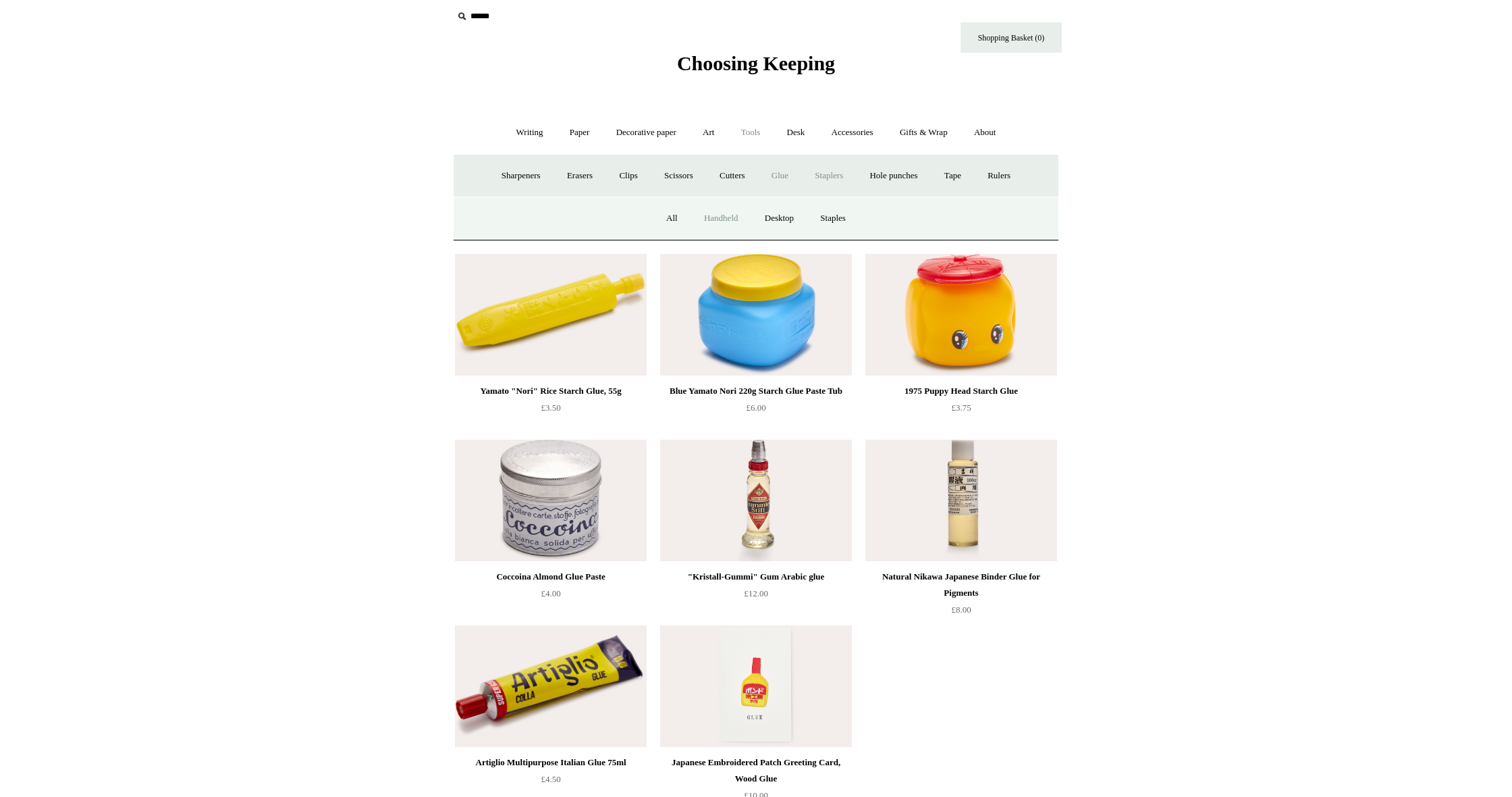
click at [726, 217] on link "Handheld" at bounding box center [721, 218] width 59 height 36
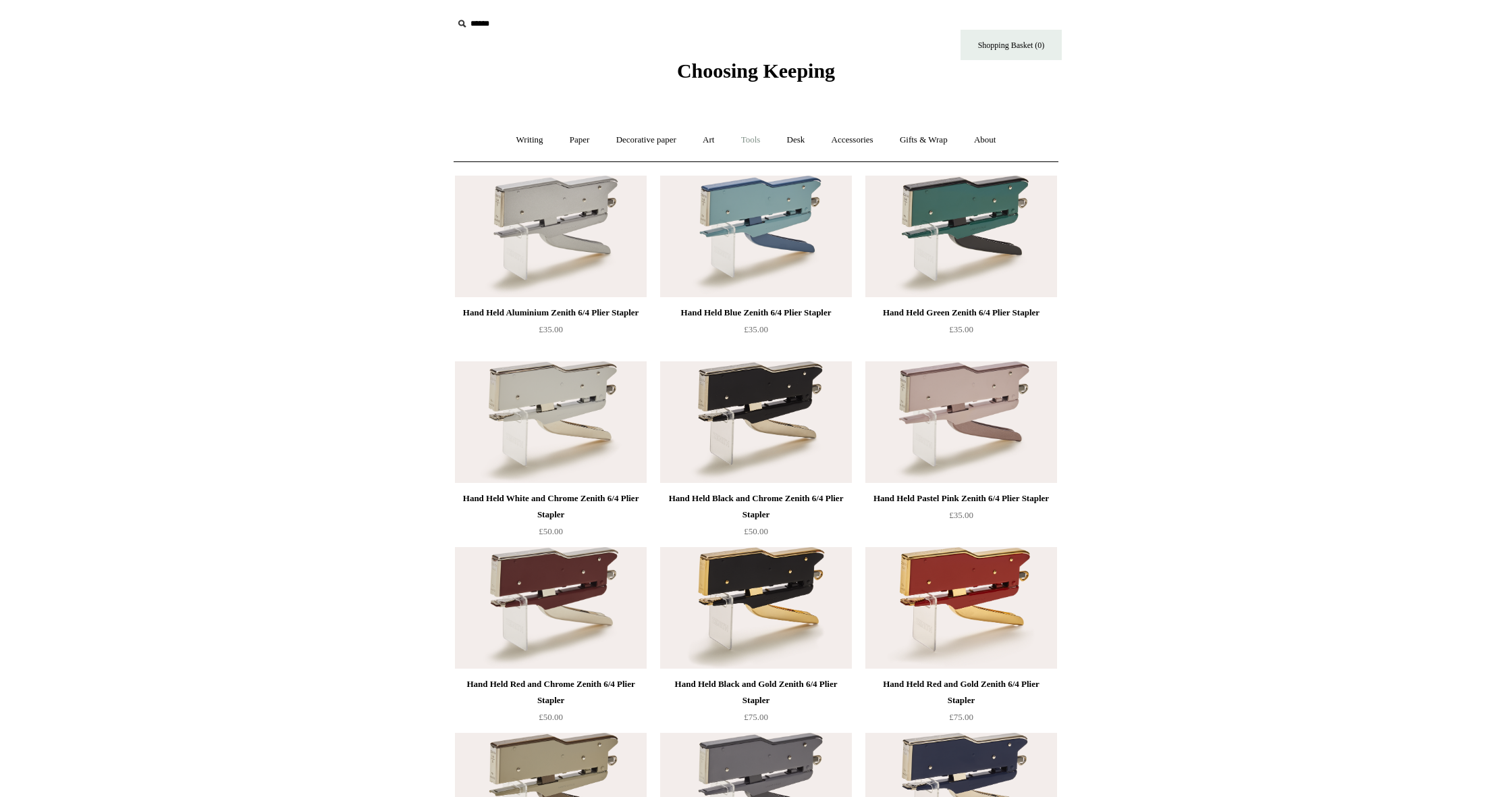
scroll to position [0, 1]
click at [751, 141] on link "Tools +" at bounding box center [751, 140] width 44 height 36
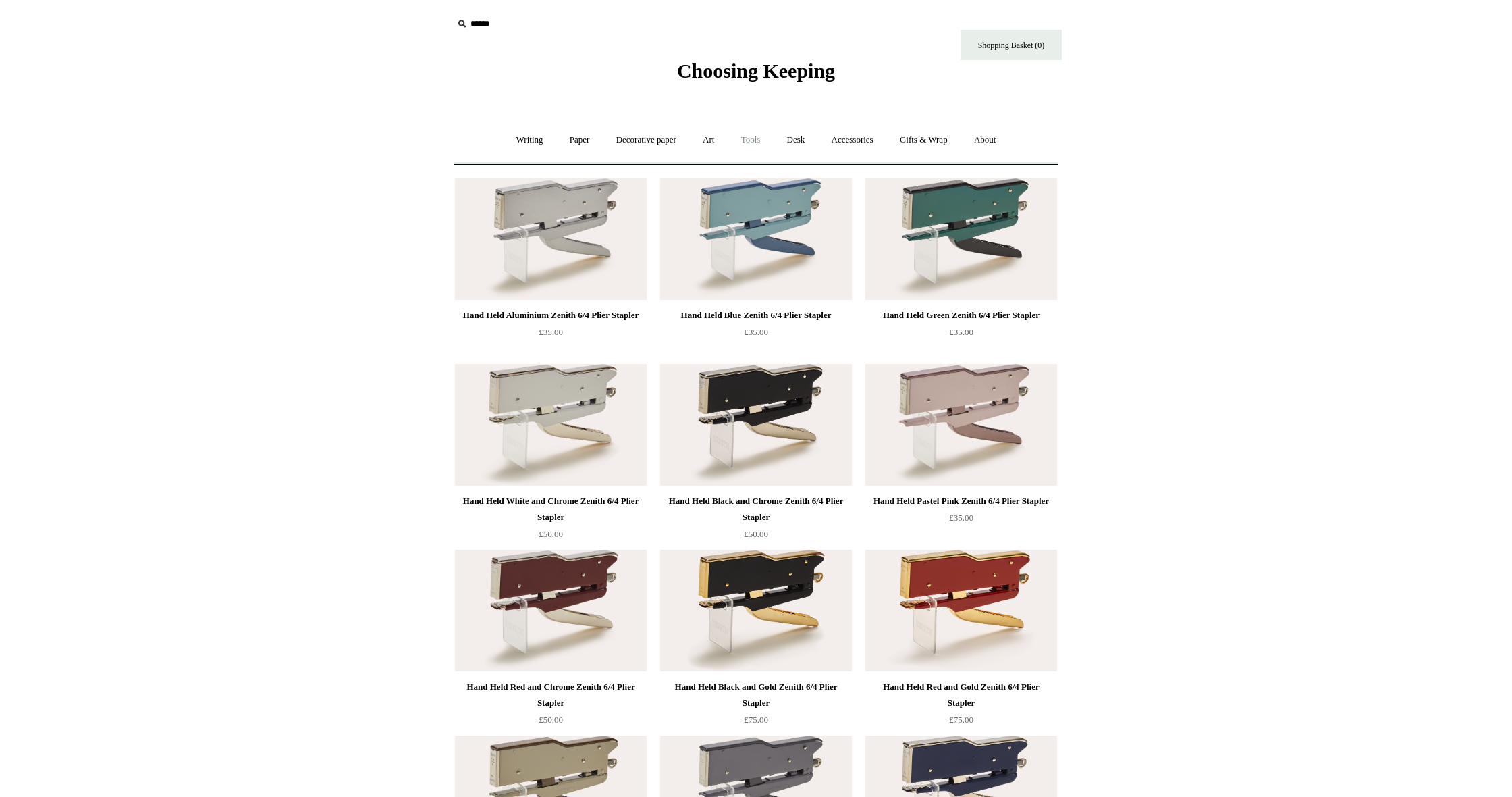
scroll to position [0, 0]
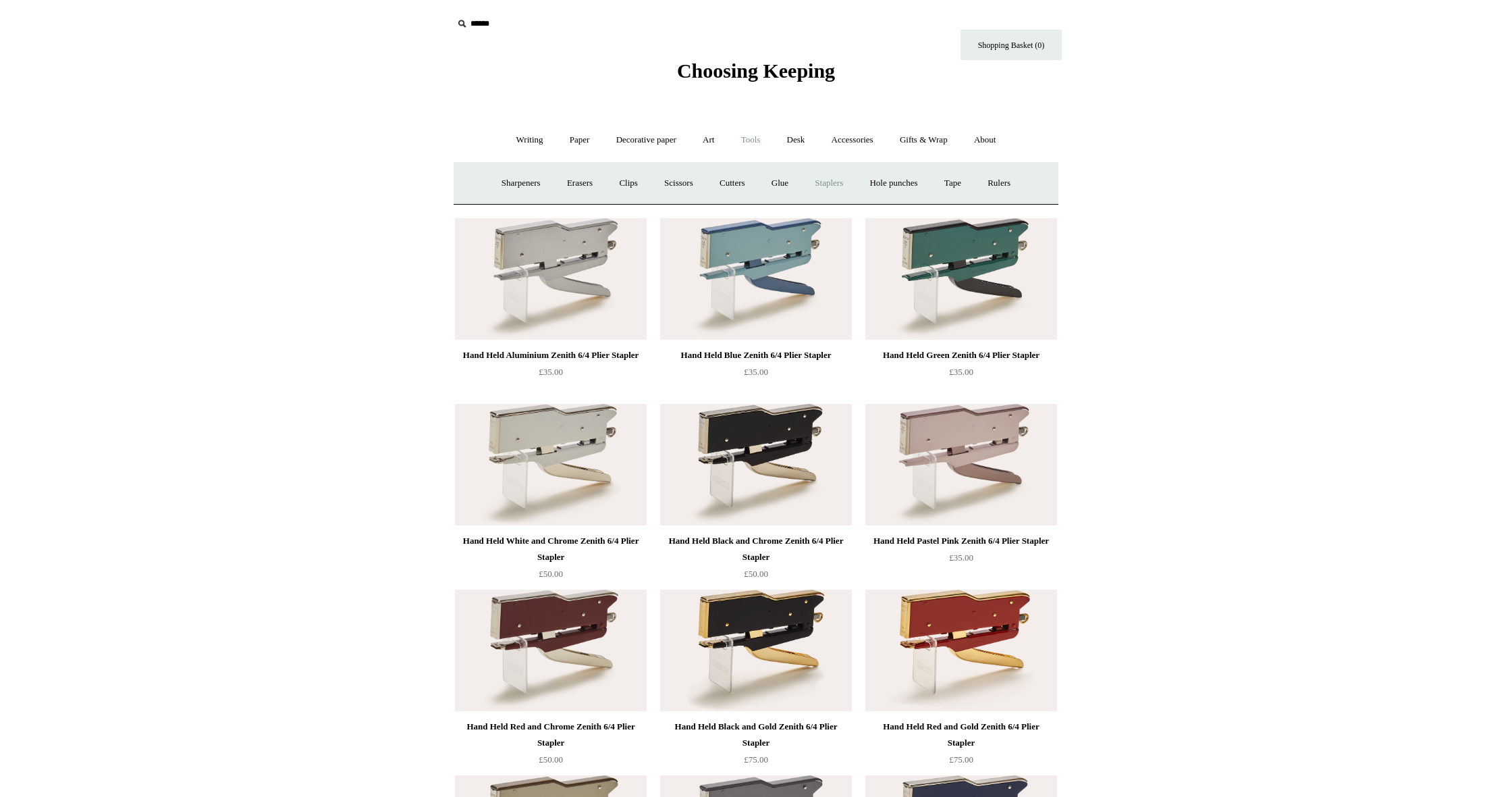
click at [837, 185] on link "Staplers +" at bounding box center [829, 184] width 53 height 36
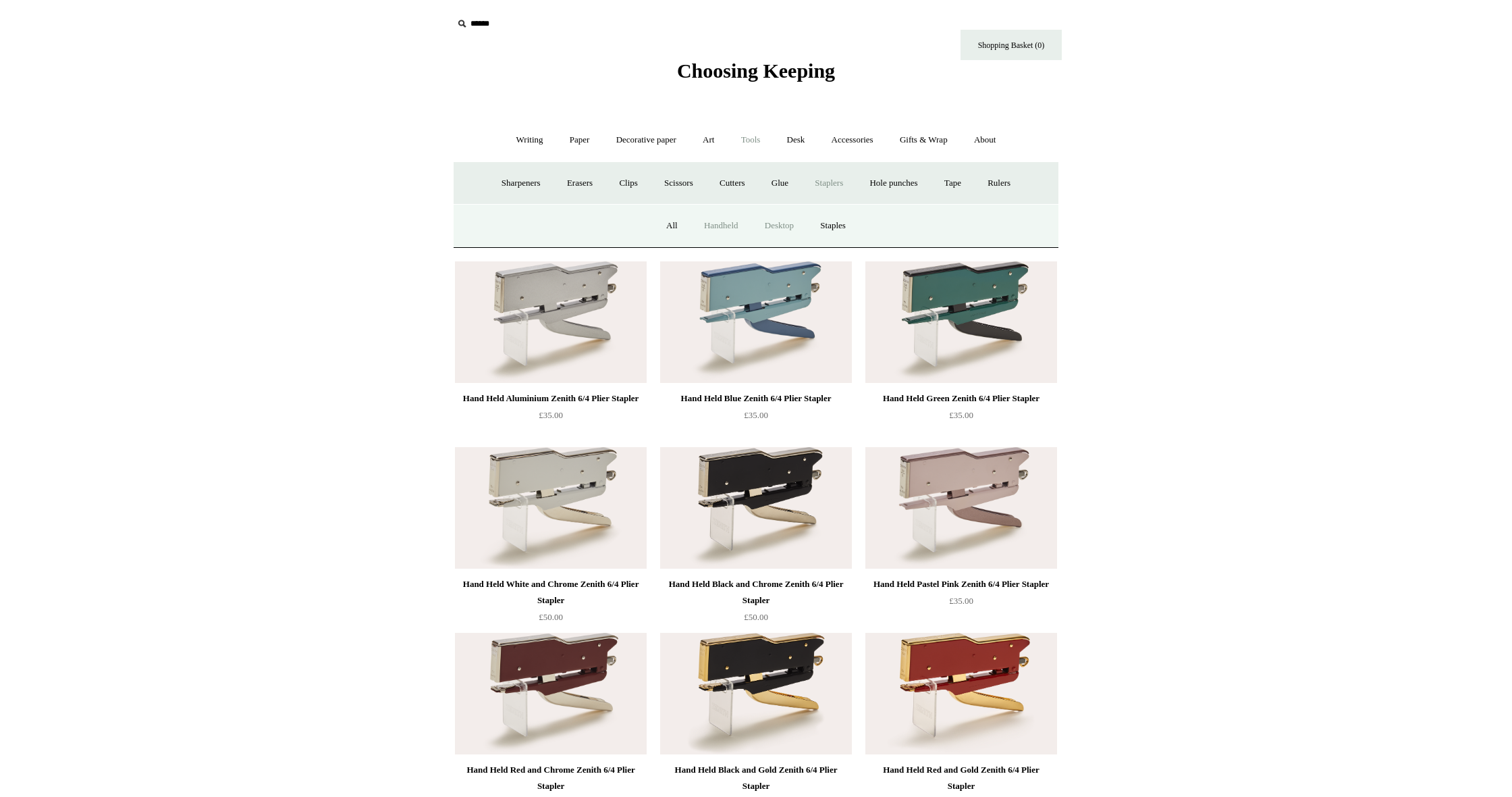
click at [773, 224] on link "Desktop" at bounding box center [779, 226] width 53 height 36
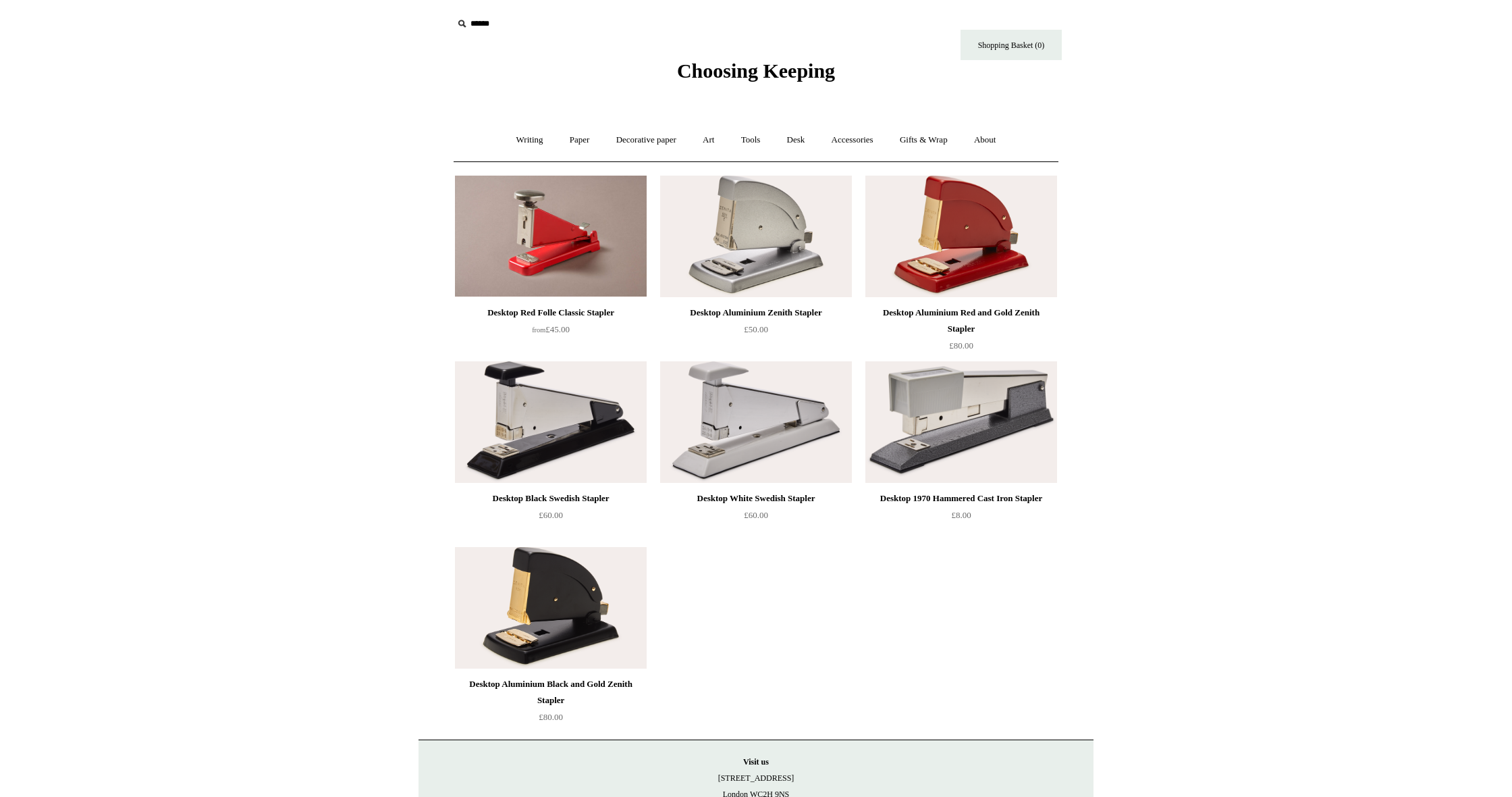
click at [990, 232] on img at bounding box center [961, 236] width 192 height 121
